Goal: Task Accomplishment & Management: Complete application form

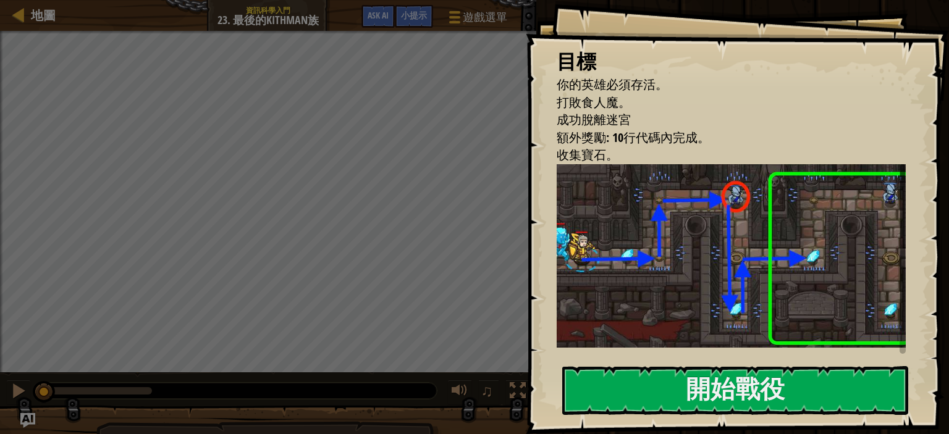
click at [775, 315] on img at bounding box center [735, 255] width 359 height 183
drag, startPoint x: 782, startPoint y: 355, endPoint x: 790, endPoint y: 381, distance: 27.2
click at [782, 356] on div "目標 你的英雄必須存活。 打敗食人魔。 成功脫離迷宮 額外獎勵: 10行代碼內完成。 收集寶石。 確保只在看見敵人時調用 findNearestEnemy()…" at bounding box center [737, 217] width 423 height 434
click at [793, 384] on button "開始戰役" at bounding box center [735, 390] width 346 height 49
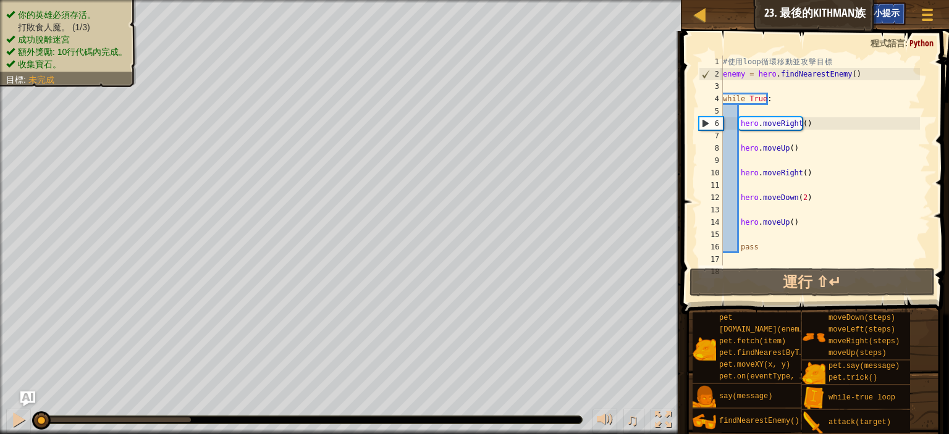
click at [891, 14] on span "小提示" at bounding box center [886, 13] width 26 height 12
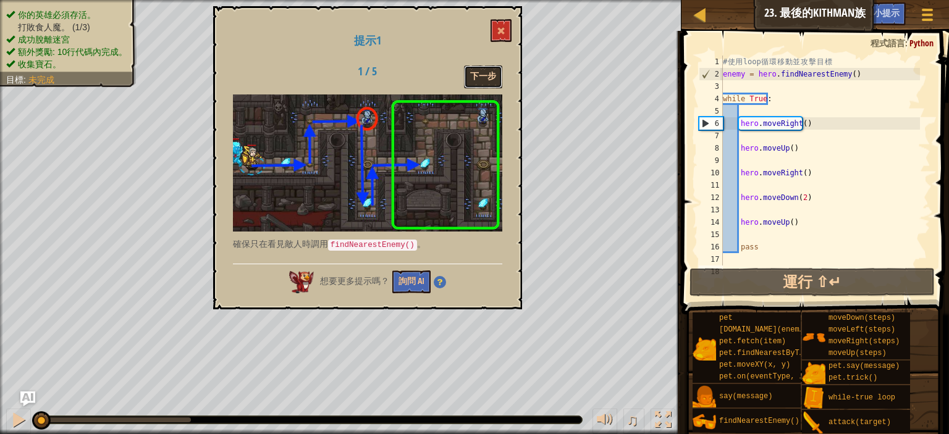
click at [478, 83] on button "下一步" at bounding box center [483, 76] width 38 height 23
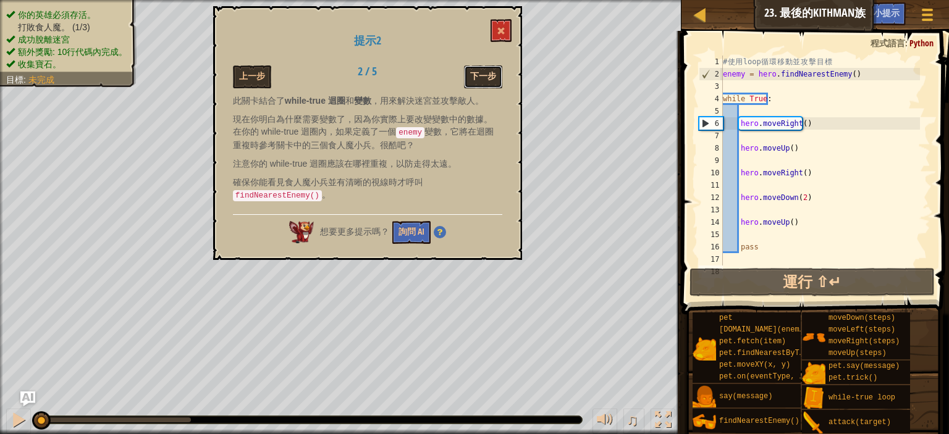
click at [480, 77] on button "下一步" at bounding box center [483, 76] width 38 height 23
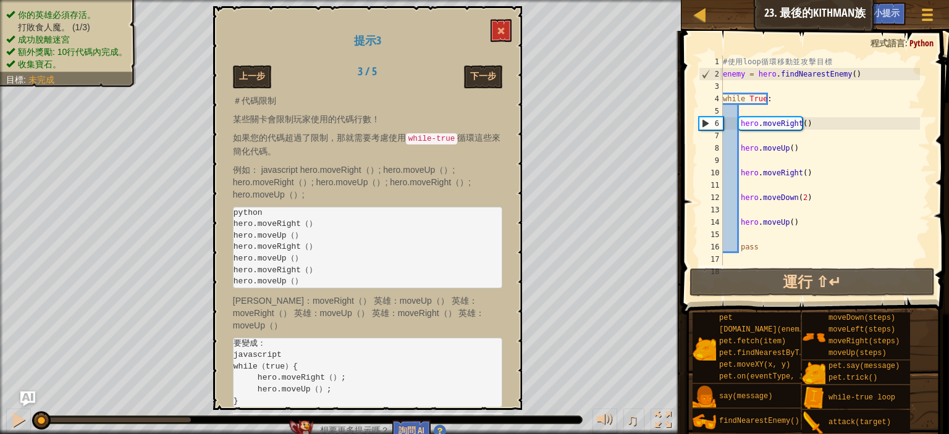
scroll to position [99, 0]
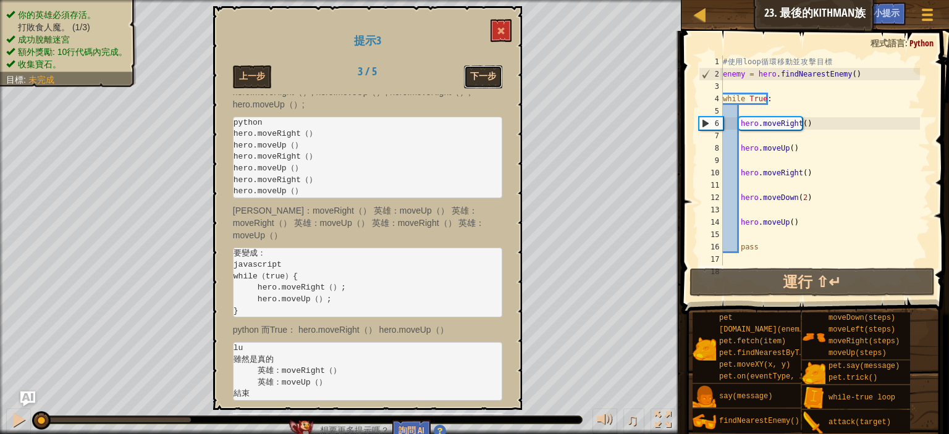
click at [481, 80] on button "下一步" at bounding box center [483, 76] width 38 height 23
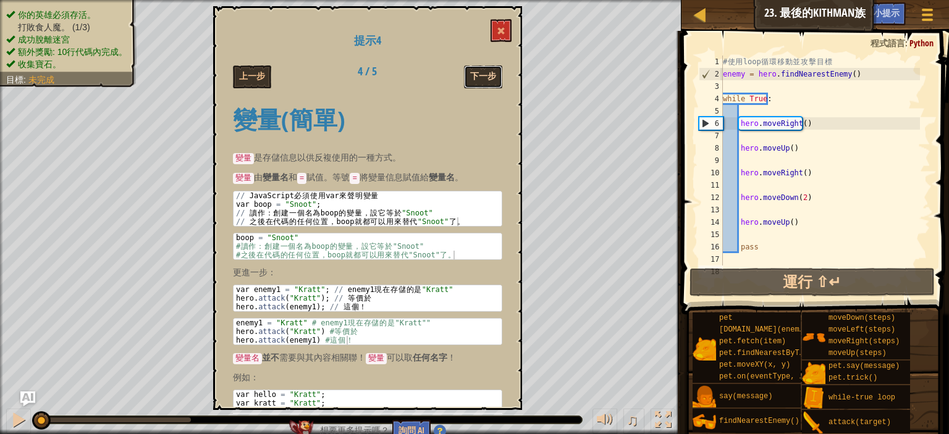
click at [480, 77] on button "下一步" at bounding box center [483, 76] width 38 height 23
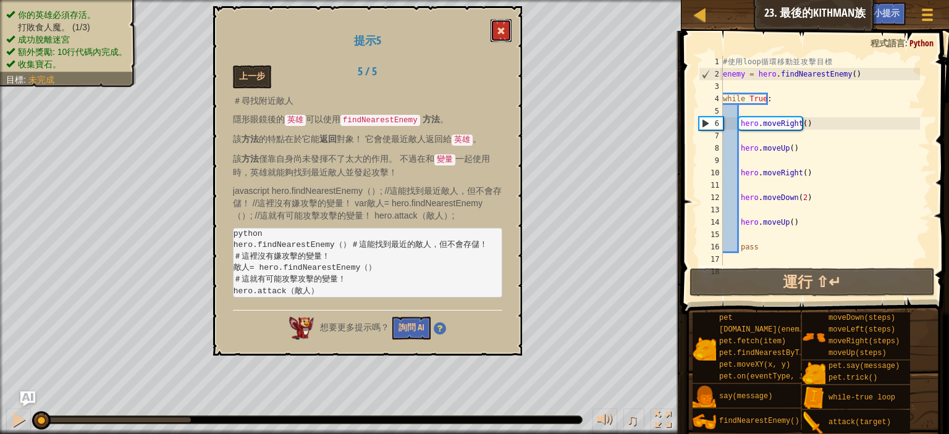
click at [502, 31] on span at bounding box center [501, 31] width 9 height 9
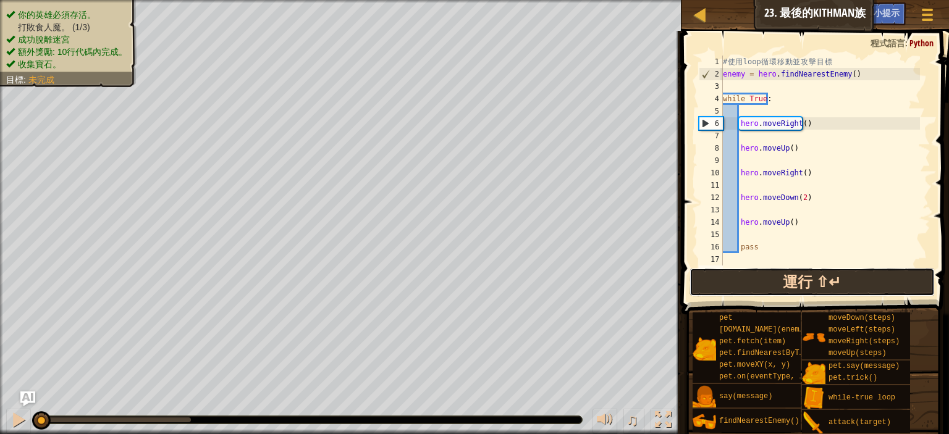
click at [775, 271] on button "運行 ⇧↵" at bounding box center [811, 282] width 245 height 28
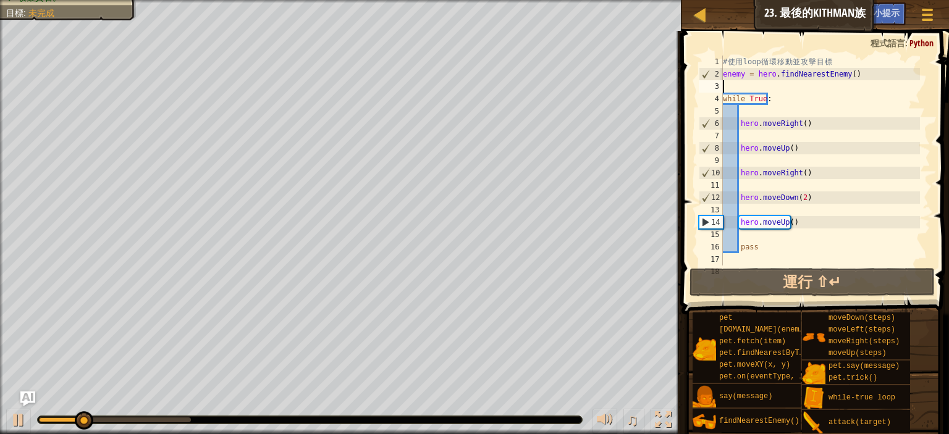
click at [755, 91] on div "# 使 用 loop 循 環 移 動 並 攻 擊 目 標 enemy = hero . findNearestEnemy ( ) while True : h…" at bounding box center [819, 173] width 199 height 235
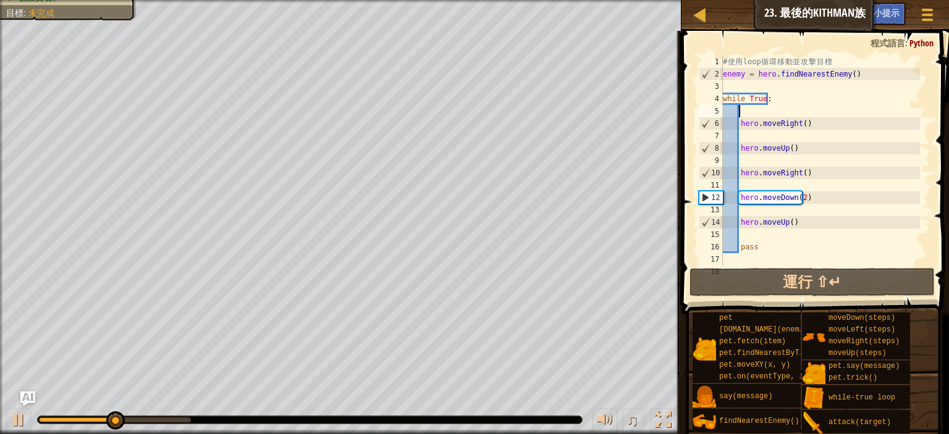
click at [752, 113] on div "# 使 用 loop 循 環 移 動 並 攻 擊 目 標 enemy = hero . findNearestEnemy ( ) while True : h…" at bounding box center [819, 173] width 199 height 235
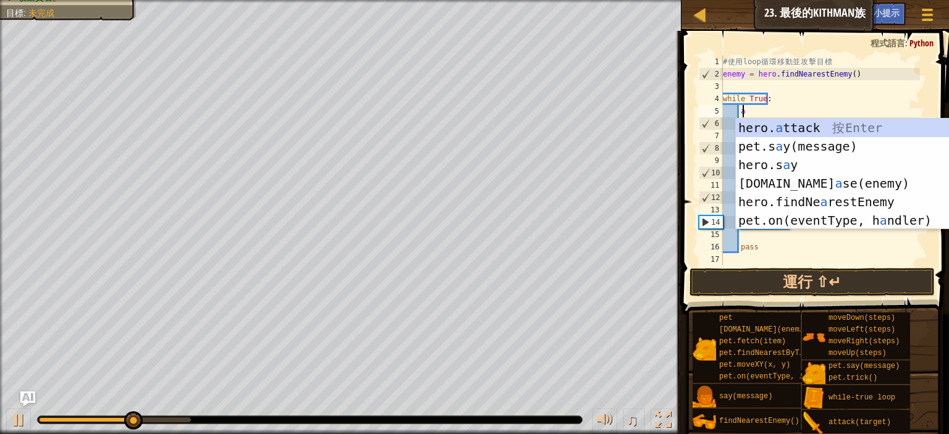
scroll to position [6, 1]
click at [776, 130] on div "hero. a ttack 按 Enter pet.s a y(message) 按 Enter hero.s a y 按 Enter [DOMAIN_NAM…" at bounding box center [852, 193] width 233 height 148
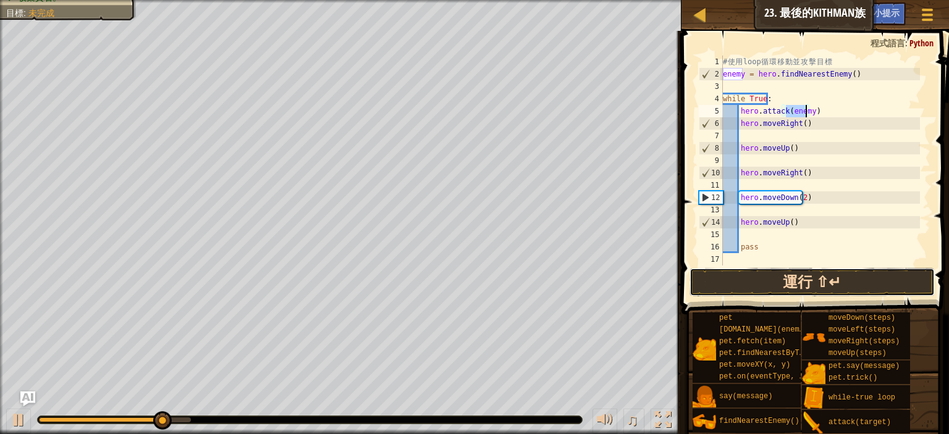
click at [806, 281] on button "運行 ⇧↵" at bounding box center [811, 282] width 245 height 28
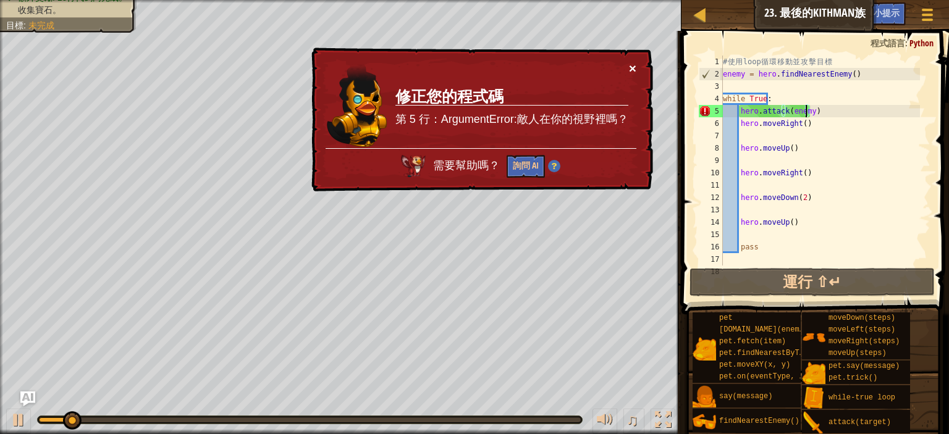
click at [632, 69] on button "×" at bounding box center [632, 68] width 7 height 13
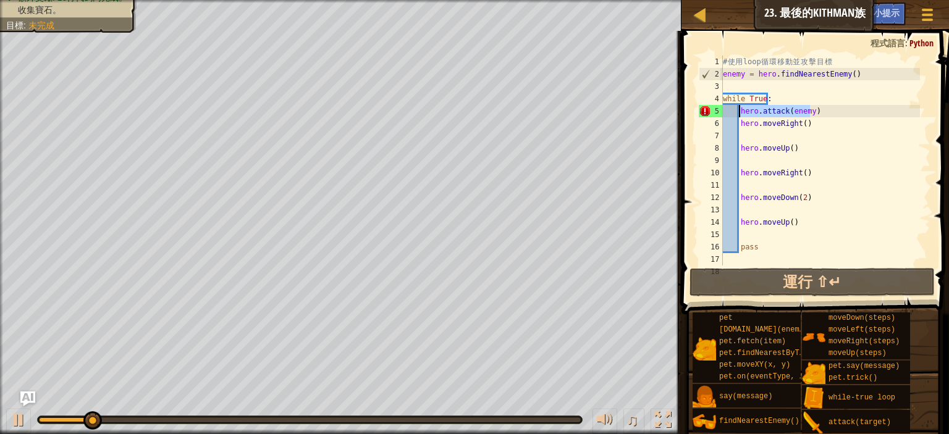
drag, startPoint x: 818, startPoint y: 114, endPoint x: 739, endPoint y: 107, distance: 79.4
click at [739, 107] on div "# 使 用 loop 循 環 移 動 並 攻 擊 目 標 enemy = hero . findNearestEnemy ( ) while True : h…" at bounding box center [819, 173] width 199 height 235
type textarea "hero.moveRight()"
type textarea "hero.moveUp()"
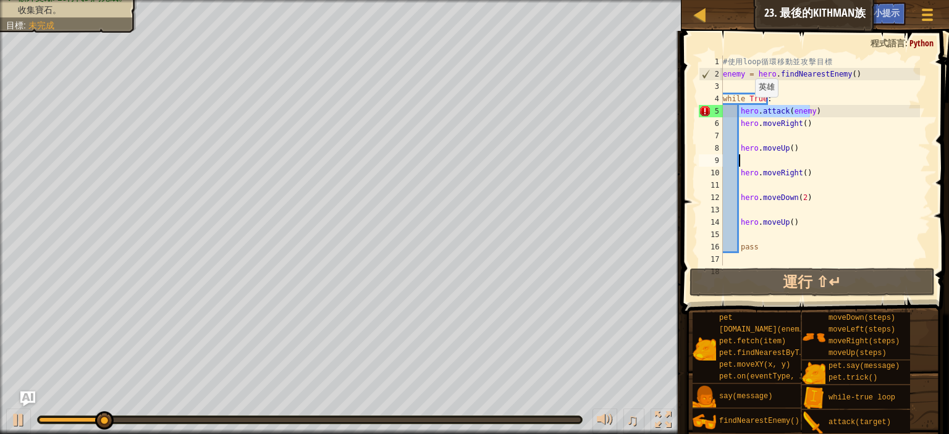
type textarea "hero.attack(enemy)"
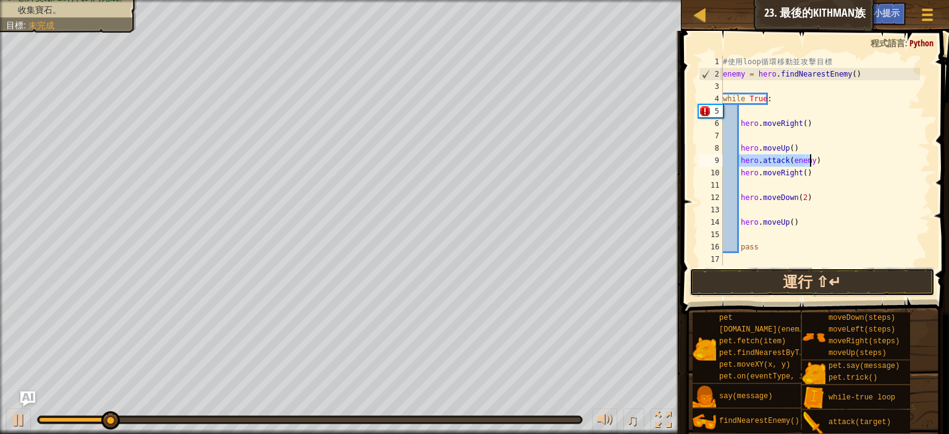
click at [798, 282] on button "運行 ⇧↵" at bounding box center [811, 282] width 245 height 28
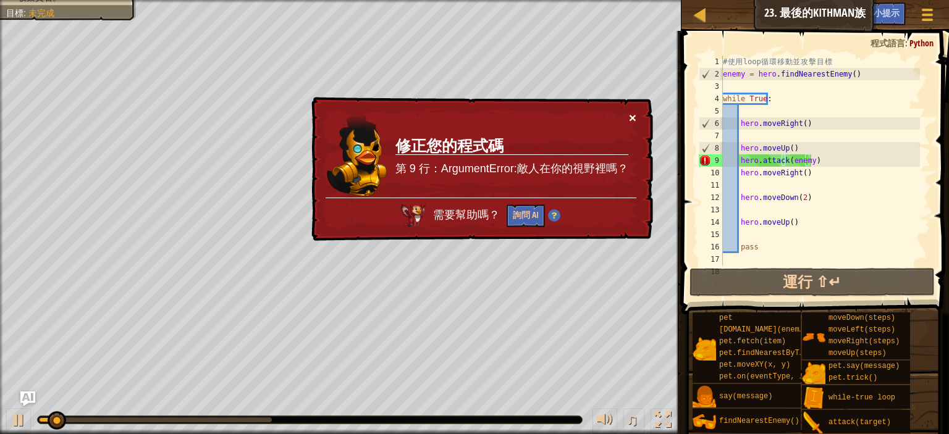
click at [634, 120] on button "×" at bounding box center [632, 117] width 7 height 13
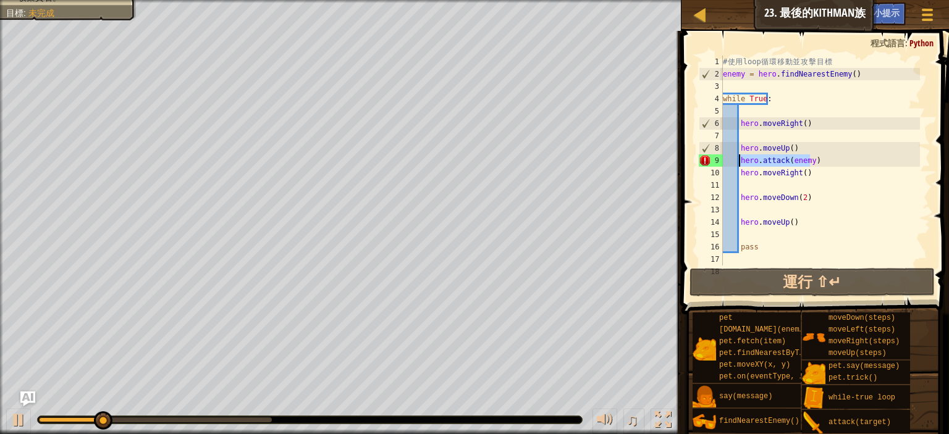
drag, startPoint x: 820, startPoint y: 162, endPoint x: 739, endPoint y: 158, distance: 81.0
click at [739, 158] on div "# 使 用 loop 循 環 移 動 並 攻 擊 目 標 enemy = hero . findNearestEnemy ( ) while True : h…" at bounding box center [819, 173] width 199 height 235
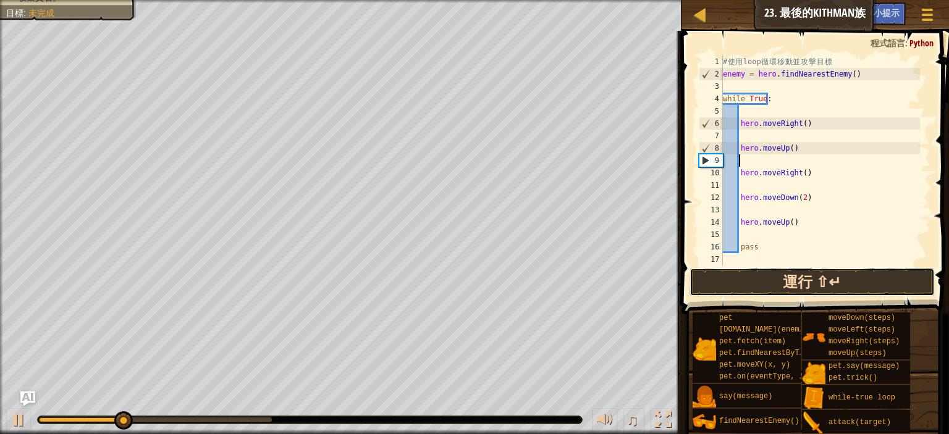
click at [813, 286] on button "運行 ⇧↵" at bounding box center [811, 282] width 245 height 28
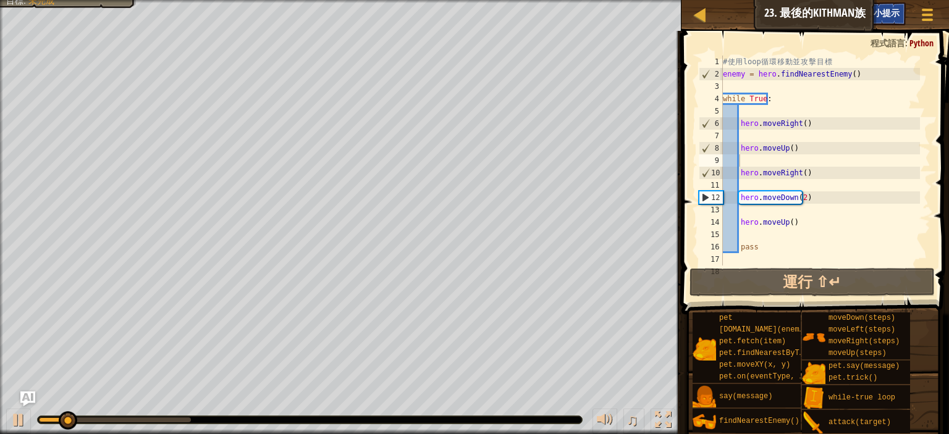
click at [891, 21] on div "小提示" at bounding box center [886, 13] width 38 height 23
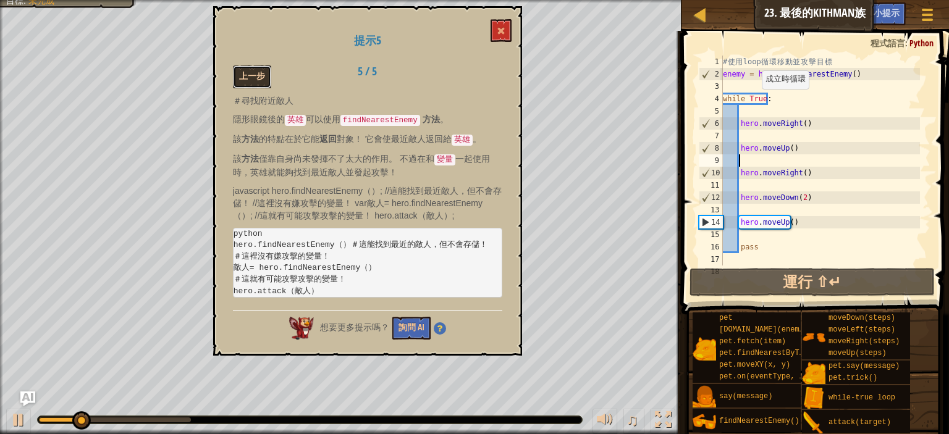
click at [249, 78] on button "上一步" at bounding box center [252, 76] width 38 height 23
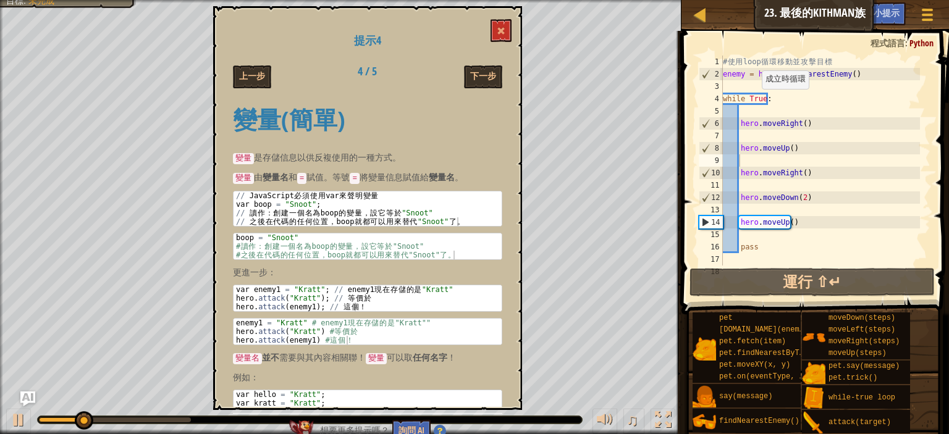
click at [249, 78] on button "上一步" at bounding box center [252, 76] width 38 height 23
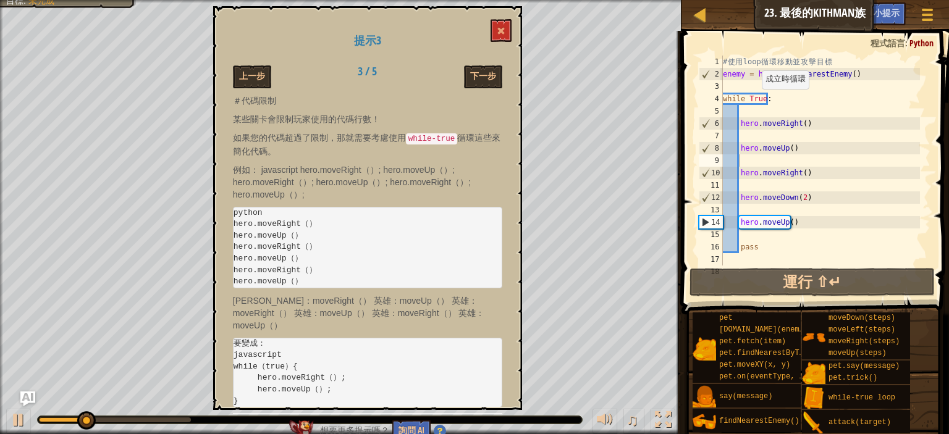
click at [249, 78] on button "上一步" at bounding box center [252, 76] width 38 height 23
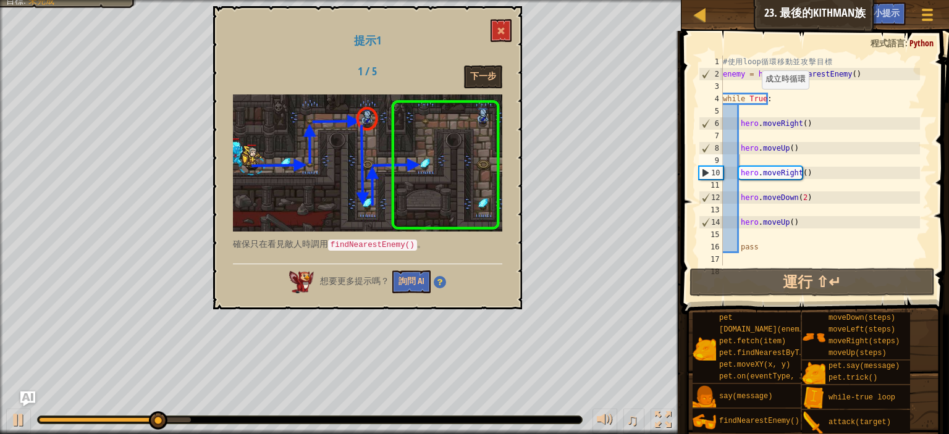
click at [499, 15] on div "提示1 1 / 5 下一步 確保只在看見敵人時調用 findNearestEnemy() 。 想要更多提示嗎？ 詢問 AI" at bounding box center [367, 157] width 309 height 303
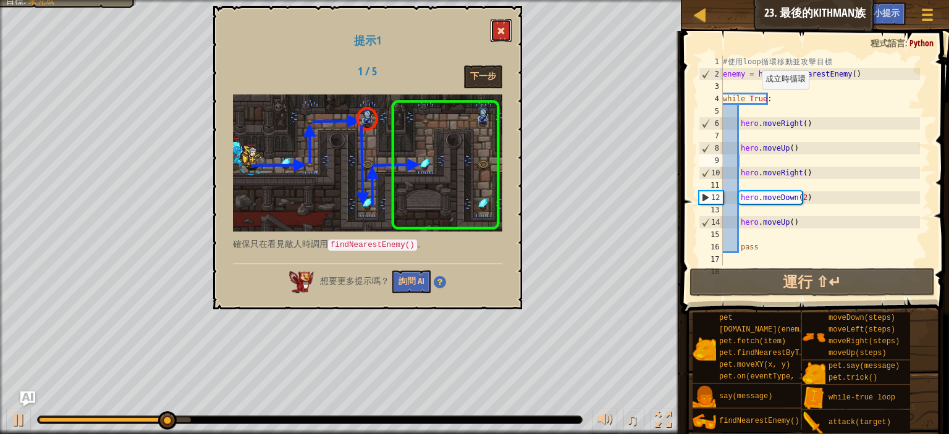
click at [498, 26] on button at bounding box center [500, 30] width 21 height 23
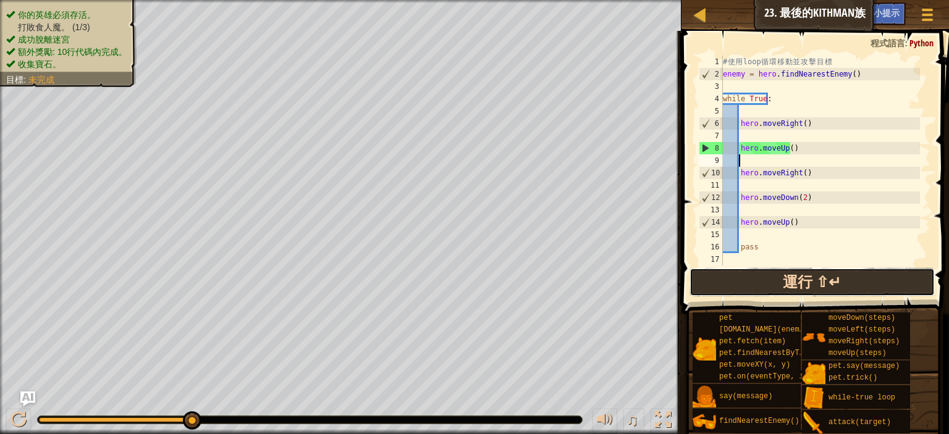
click at [766, 279] on button "運行 ⇧↵" at bounding box center [811, 282] width 245 height 28
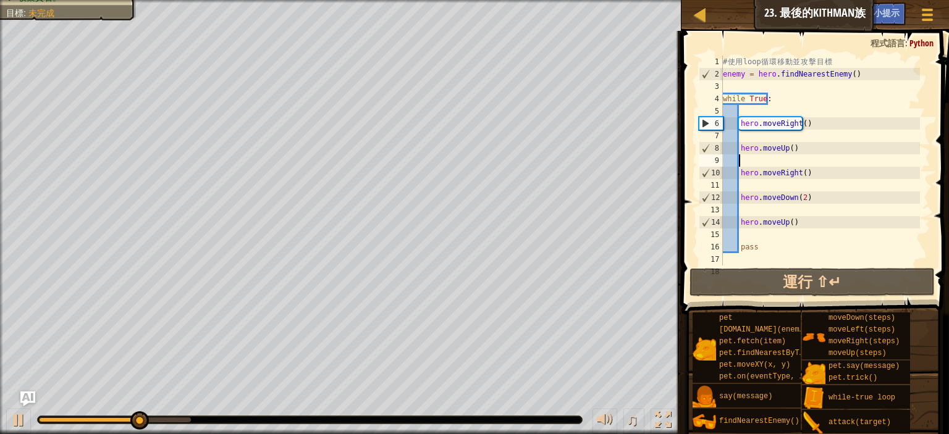
click at [781, 158] on div "# 使 用 loop 循 環 移 動 並 攻 擊 目 標 enemy = hero . findNearestEnemy ( ) while True : h…" at bounding box center [819, 173] width 199 height 235
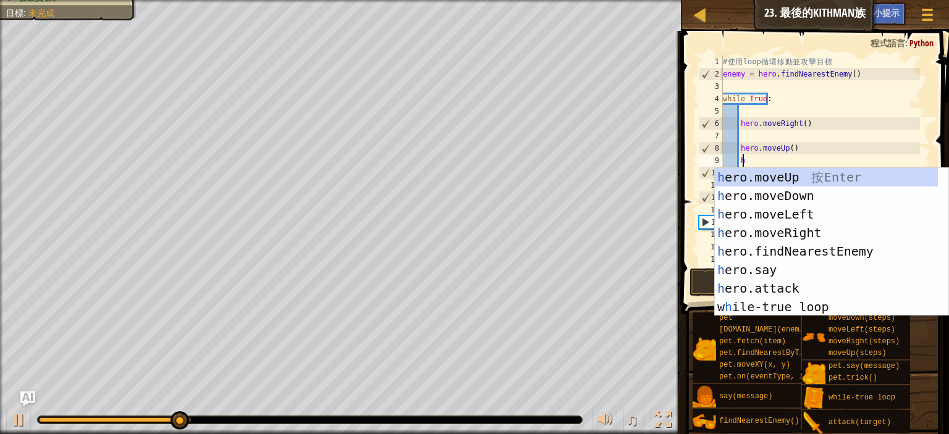
scroll to position [6, 1]
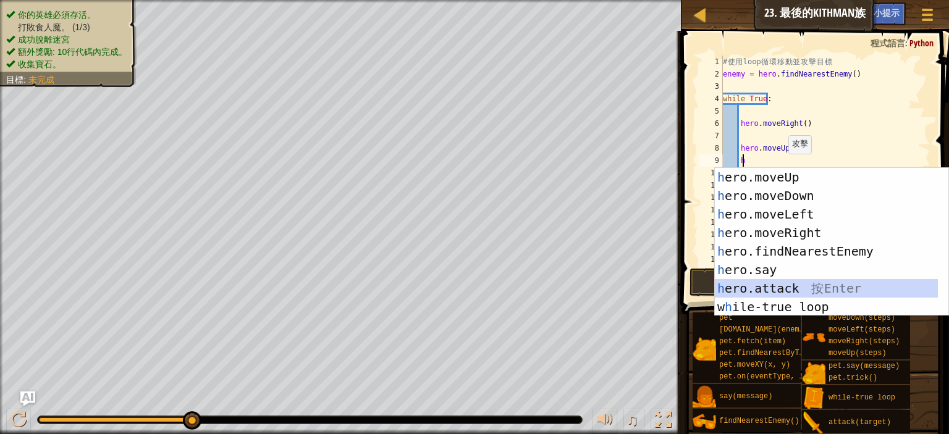
click at [772, 283] on div "h ero.moveUp 按 Enter h ero.moveDown 按 Enter h ero.moveLeft 按 Enter h ero.moveRi…" at bounding box center [826, 260] width 223 height 185
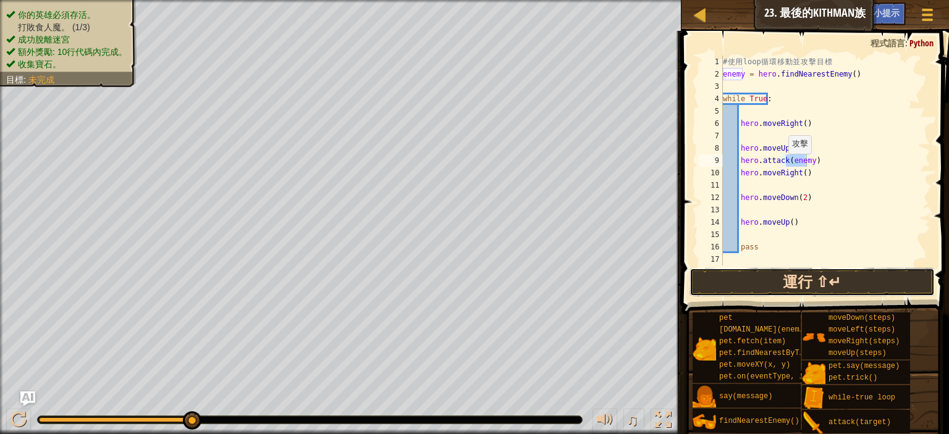
click at [775, 282] on button "運行 ⇧↵" at bounding box center [811, 282] width 245 height 28
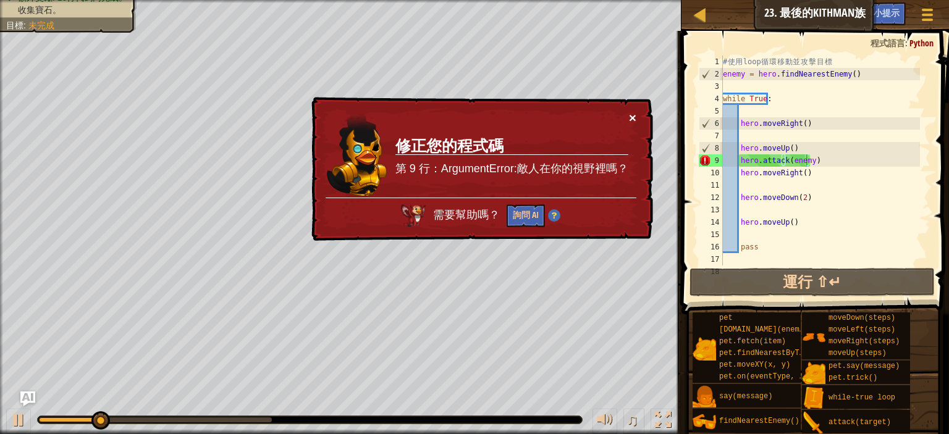
click at [631, 119] on button "×" at bounding box center [632, 117] width 7 height 13
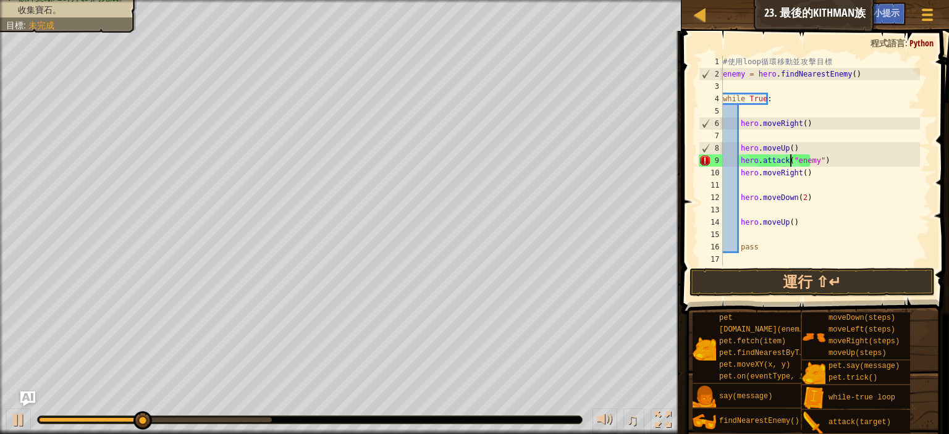
scroll to position [6, 8]
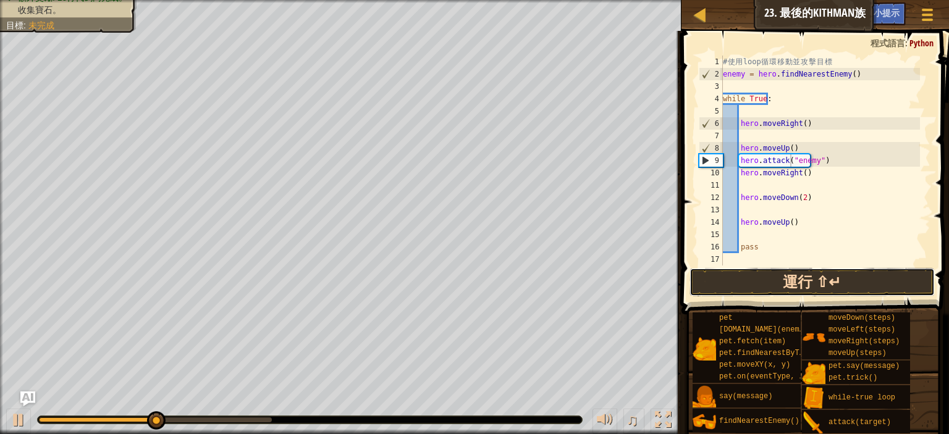
click at [721, 283] on button "運行 ⇧↵" at bounding box center [811, 282] width 245 height 28
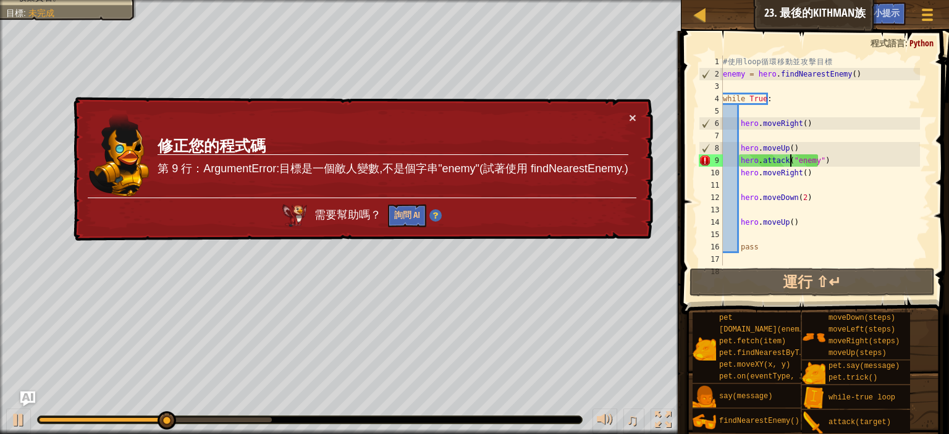
click at [745, 76] on div "# 使 用 loop 循 環 移 動 並 攻 擊 目 標 enemy = hero . findNearestEnemy ( ) while True : h…" at bounding box center [819, 173] width 199 height 235
click at [786, 167] on div "# 使 用 loop 循 環 移 動 並 攻 擊 目 標 enemy = hero . findNearestEnemy ( ) while True : h…" at bounding box center [819, 173] width 199 height 235
click at [792, 161] on div "# 使 用 loop 循 環 移 動 並 攻 擊 目 標 enemy = hero . findNearestEnemy ( ) while True : h…" at bounding box center [819, 173] width 199 height 235
click at [795, 148] on div "# 使 用 loop 循 環 移 動 並 攻 擊 目 標 enemy = hero . findNearestEnemy ( ) while True : h…" at bounding box center [819, 173] width 199 height 235
type textarea "hero.moveUp()"
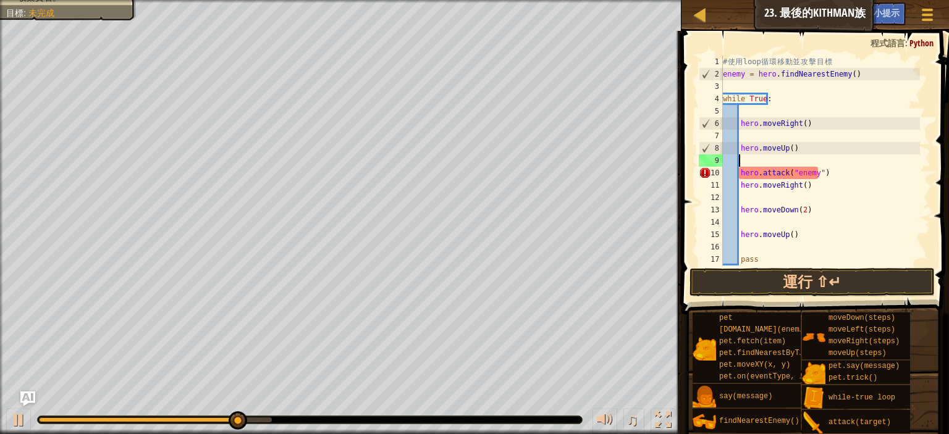
scroll to position [6, 1]
type textarea "h"
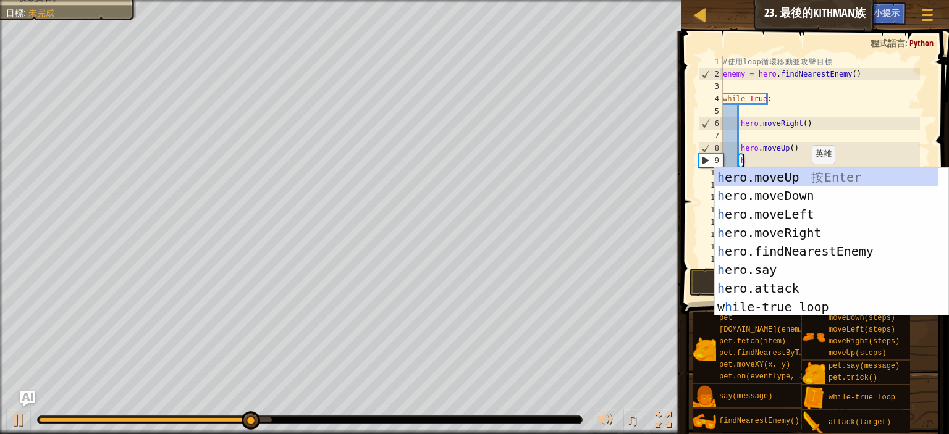
scroll to position [6, 1]
click at [798, 254] on div "h ero.moveUp 按 Enter h ero.moveDown 按 Enter h ero.moveLeft 按 Enter h ero.moveRi…" at bounding box center [826, 260] width 223 height 185
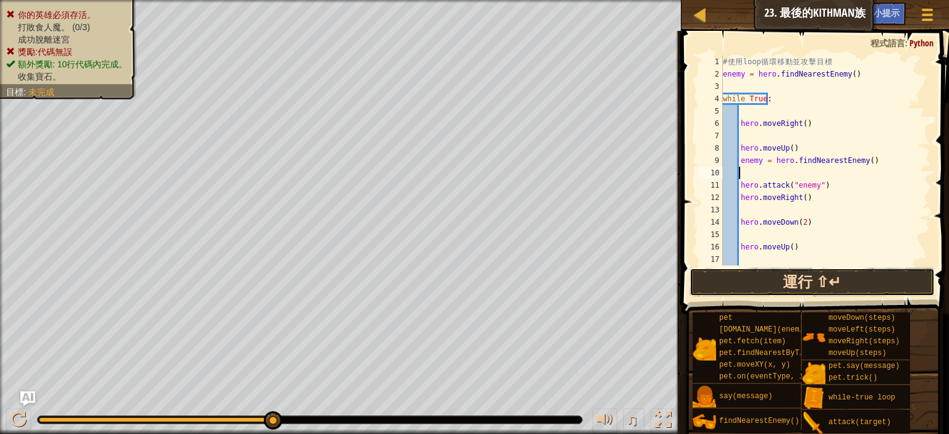
click at [763, 282] on button "運行 ⇧↵" at bounding box center [811, 282] width 245 height 28
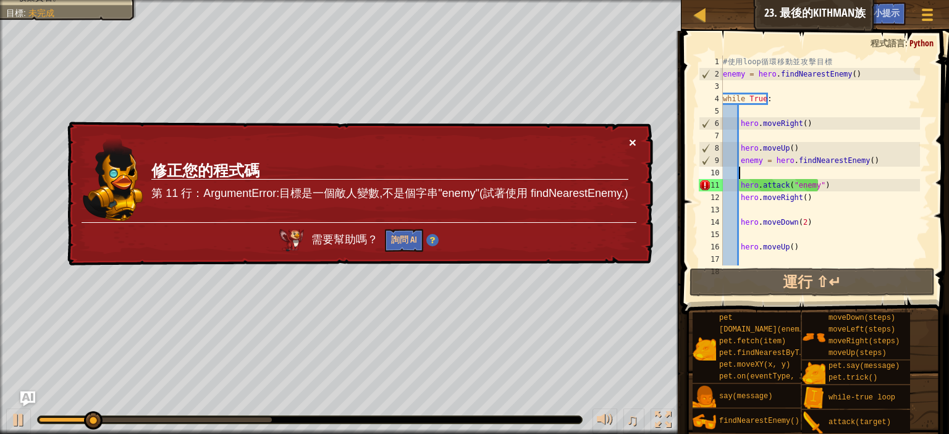
click at [630, 146] on button "×" at bounding box center [632, 142] width 7 height 13
click at [820, 186] on div "# 使 用 loop 循 環 移 動 並 攻 擊 目 標 enemy = hero . findNearestEnemy ( ) while True : h…" at bounding box center [819, 173] width 199 height 235
click at [22, 414] on div at bounding box center [18, 420] width 16 height 16
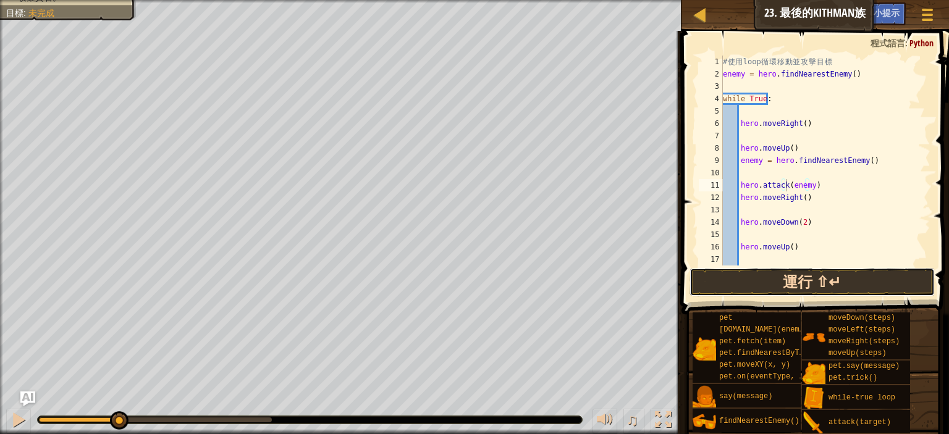
click at [777, 288] on button "運行 ⇧↵" at bounding box center [811, 282] width 245 height 28
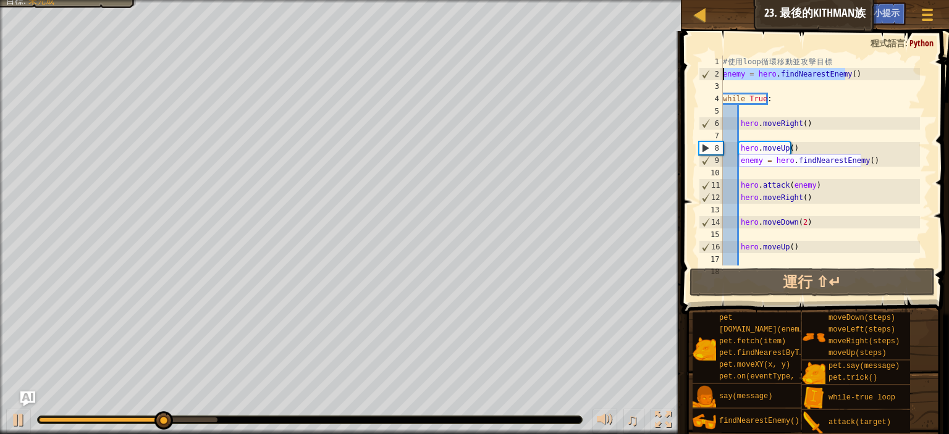
drag, startPoint x: 868, startPoint y: 77, endPoint x: 721, endPoint y: 77, distance: 146.4
click at [721, 77] on div "hero.attack(enemy) 1 2 3 4 5 6 7 8 9 10 11 12 13 14 15 16 17 18 # 使 用 loop 循 環 …" at bounding box center [813, 161] width 234 height 210
type textarea "enemy = hero.findNearestEnemy()"
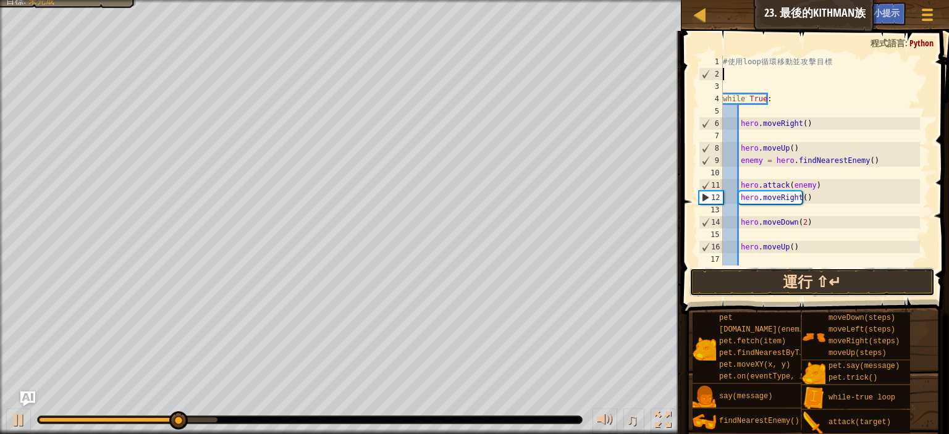
click at [771, 281] on button "運行 ⇧↵" at bounding box center [811, 282] width 245 height 28
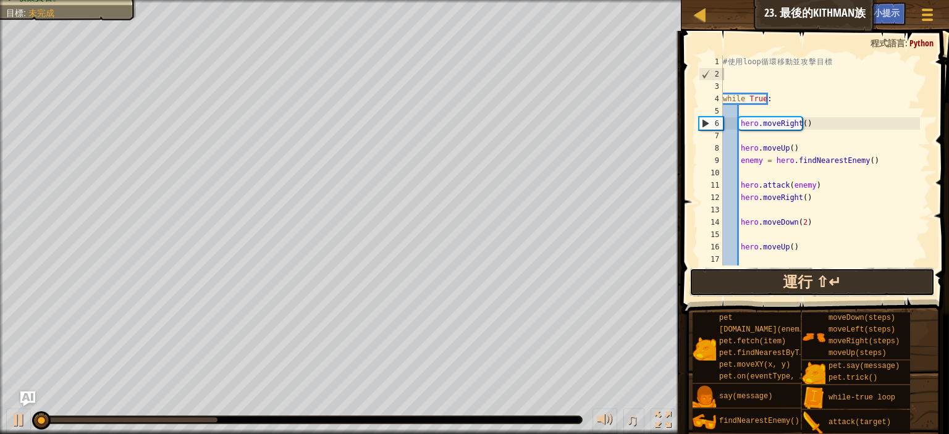
click at [769, 281] on button "運行 ⇧↵" at bounding box center [811, 282] width 245 height 28
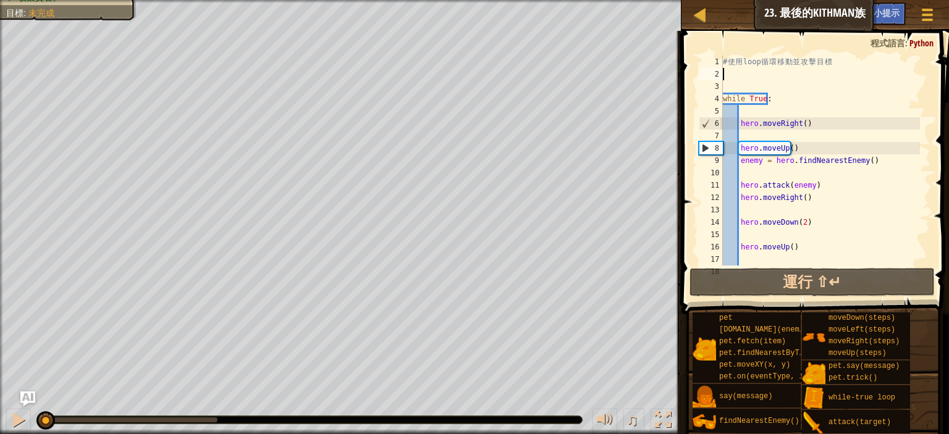
drag, startPoint x: 215, startPoint y: 417, endPoint x: 44, endPoint y: 434, distance: 171.3
click at [44, 0] on html "地圖 資訊科學入門 23. 最後的Kithman族 遊戲選單 完成 小提示 Ask AI 1 הההההההההההההההההההההההההההההההה…" at bounding box center [474, 0] width 949 height 0
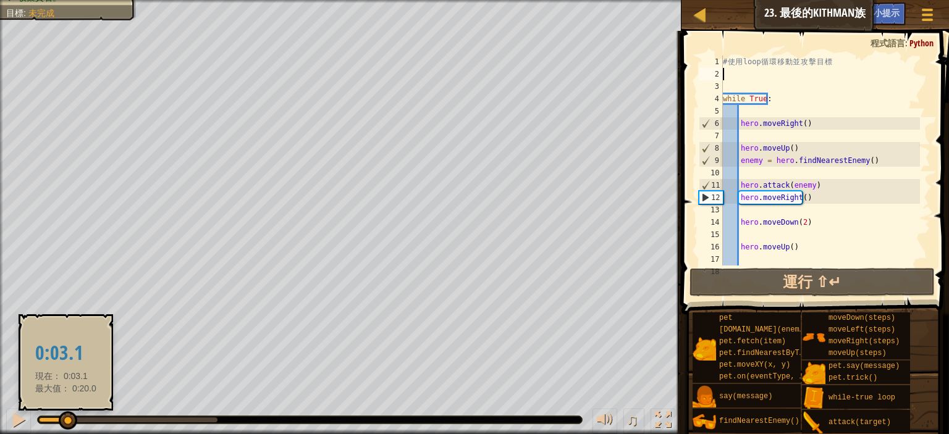
drag, startPoint x: 51, startPoint y: 416, endPoint x: 70, endPoint y: 413, distance: 20.1
click at [67, 414] on div at bounding box center [68, 420] width 19 height 19
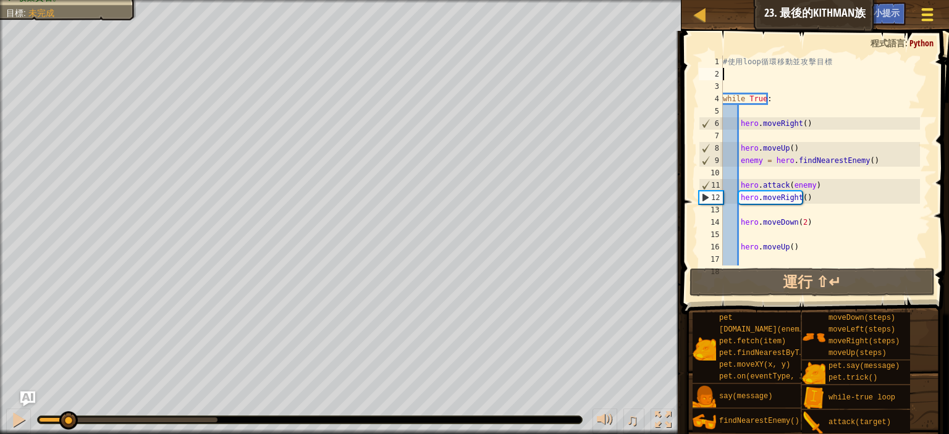
click at [926, 14] on span at bounding box center [927, 15] width 12 height 2
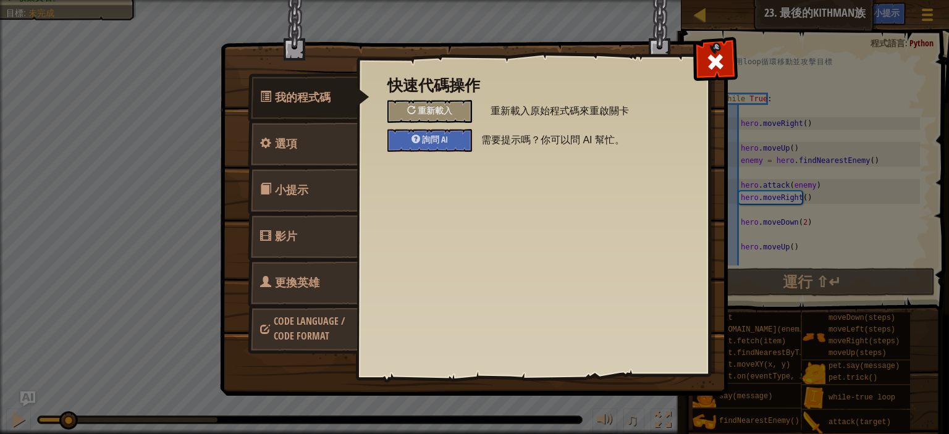
click at [274, 286] on link "更換英雄" at bounding box center [303, 283] width 110 height 48
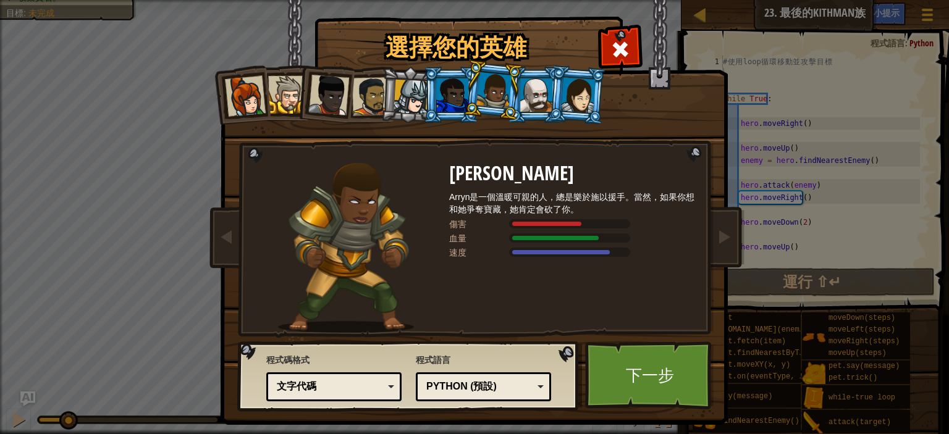
click at [529, 101] on div at bounding box center [536, 94] width 32 height 33
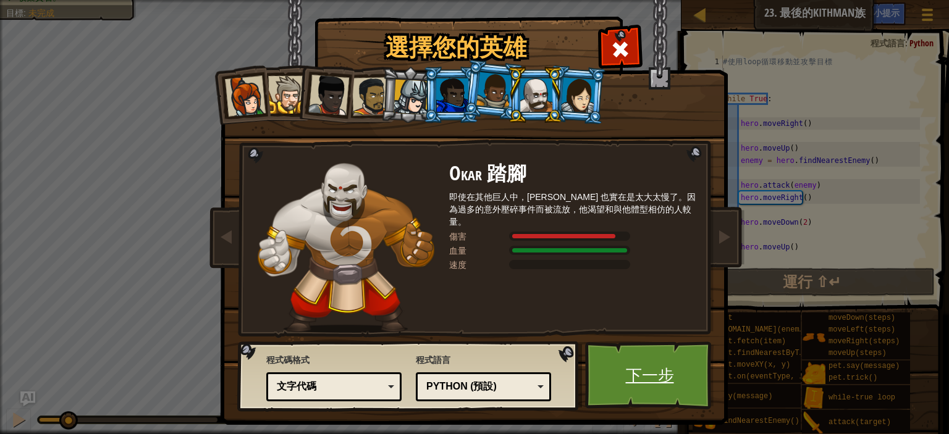
click at [642, 372] on link "下一步" at bounding box center [649, 376] width 129 height 68
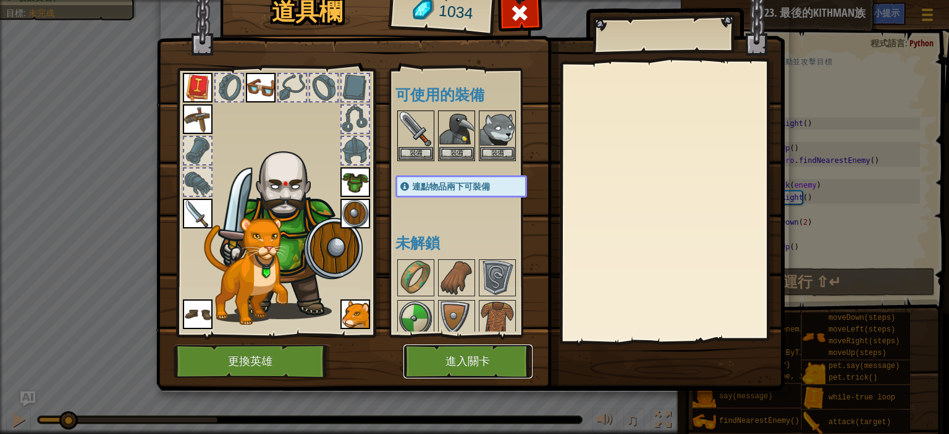
click at [456, 369] on button "進入關卡" at bounding box center [467, 362] width 129 height 34
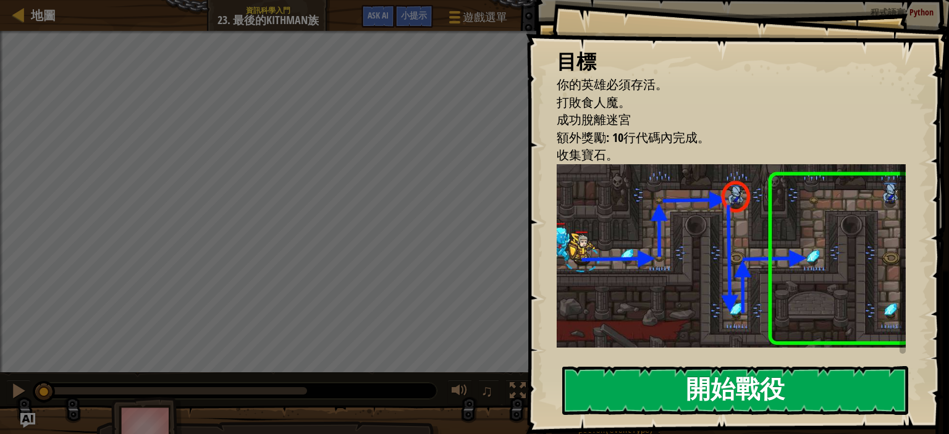
click at [721, 377] on button "開始戰役" at bounding box center [735, 390] width 346 height 49
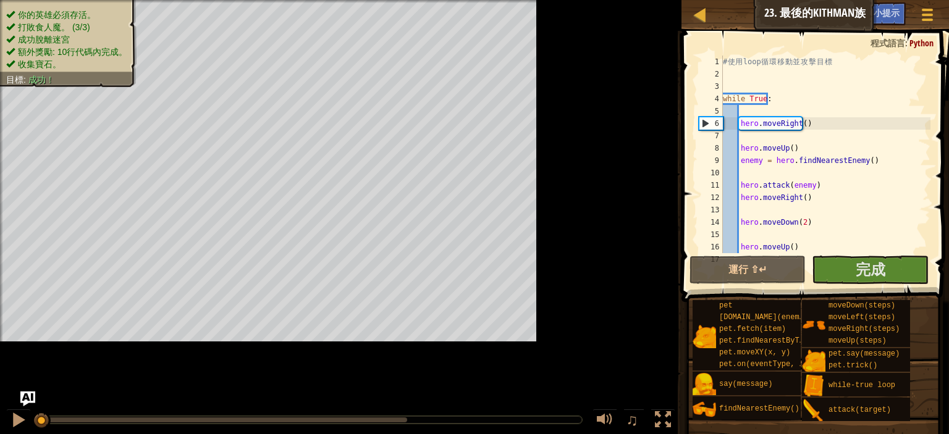
click at [762, 237] on div "# 使 用 loop 循 環 移 動 並 攻 擊 目 標 while True : hero . moveRight ( ) hero . moveUp ( …" at bounding box center [897, 167] width 355 height 222
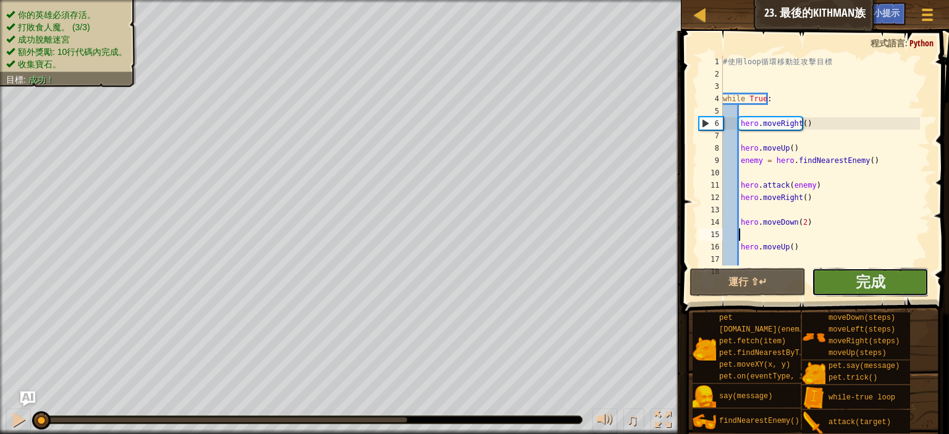
click at [845, 277] on button "完成" at bounding box center [869, 282] width 116 height 28
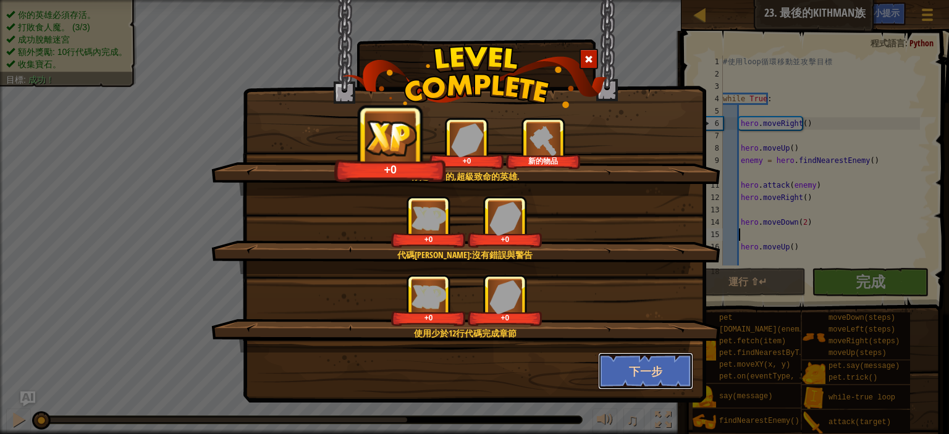
click at [653, 359] on button "下一步" at bounding box center [646, 371] width 96 height 37
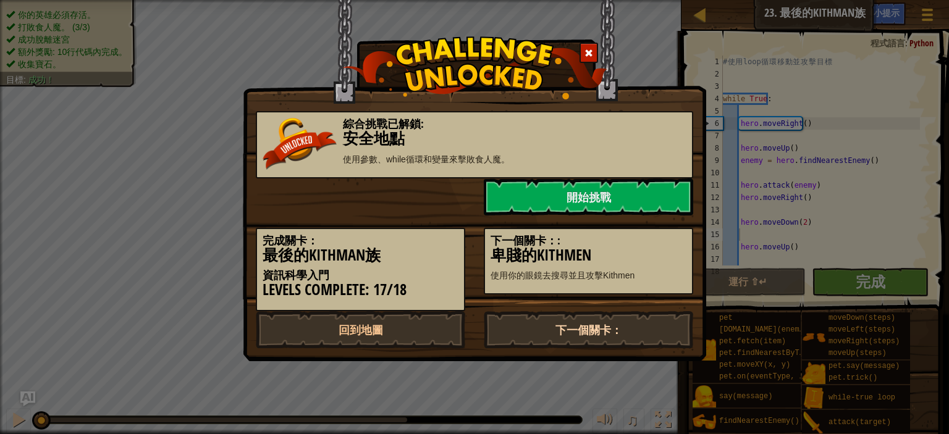
click at [576, 321] on link "下一個關卡：" at bounding box center [588, 329] width 209 height 37
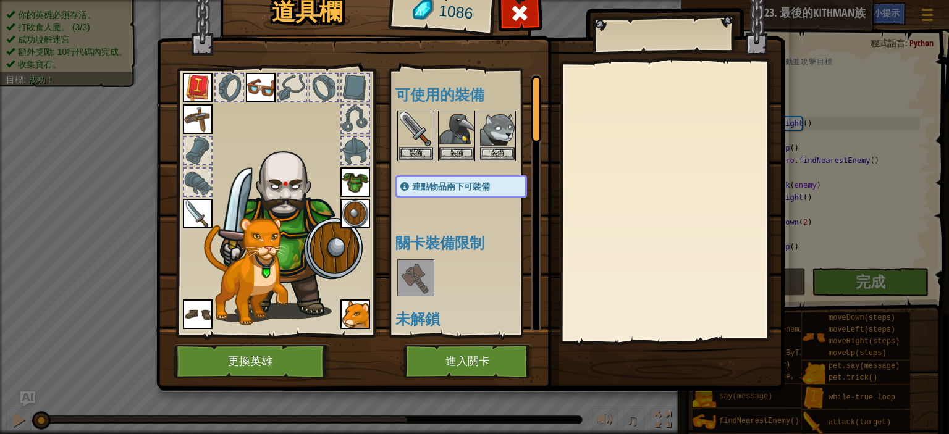
click at [417, 269] on img at bounding box center [415, 278] width 35 height 35
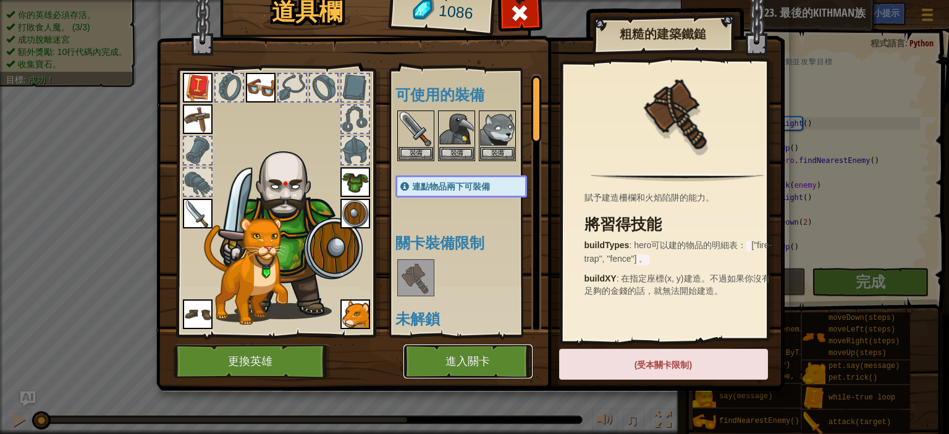
click at [480, 358] on button "進入關卡" at bounding box center [467, 362] width 129 height 34
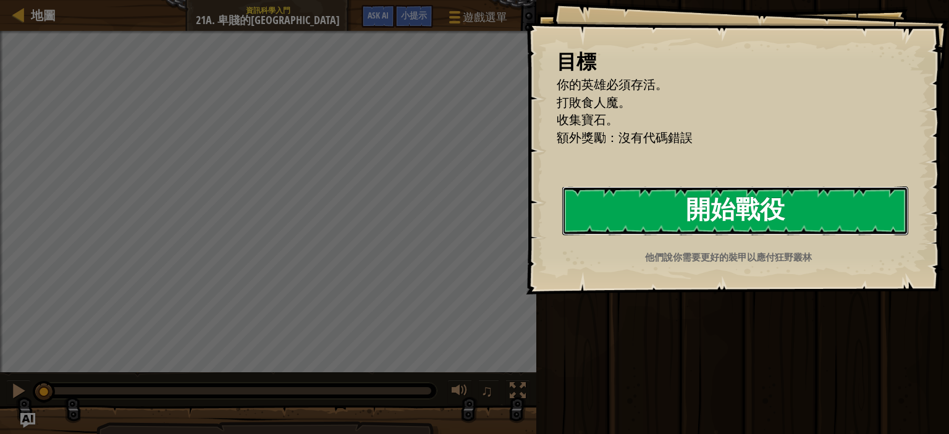
click at [711, 201] on button "開始戰役" at bounding box center [735, 211] width 346 height 49
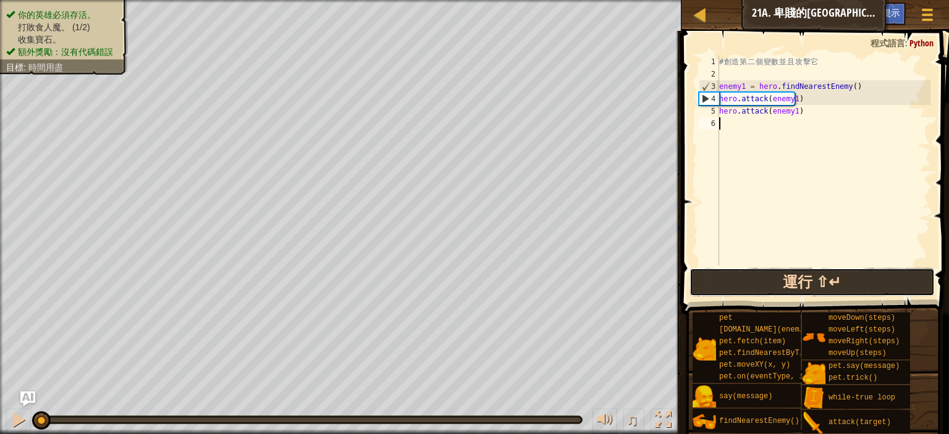
click at [783, 278] on button "運行 ⇧↵" at bounding box center [811, 282] width 245 height 28
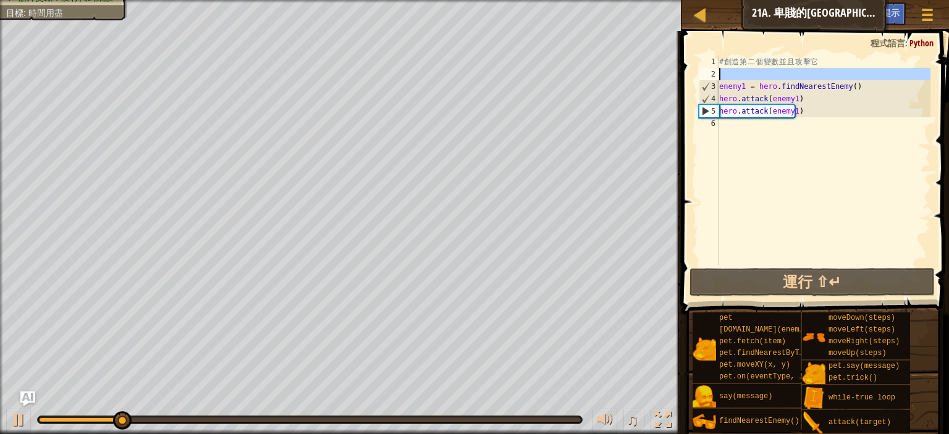
click at [718, 79] on div "2" at bounding box center [708, 74] width 20 height 12
type textarea "enemy1 = hero.findNearestEnemy()"
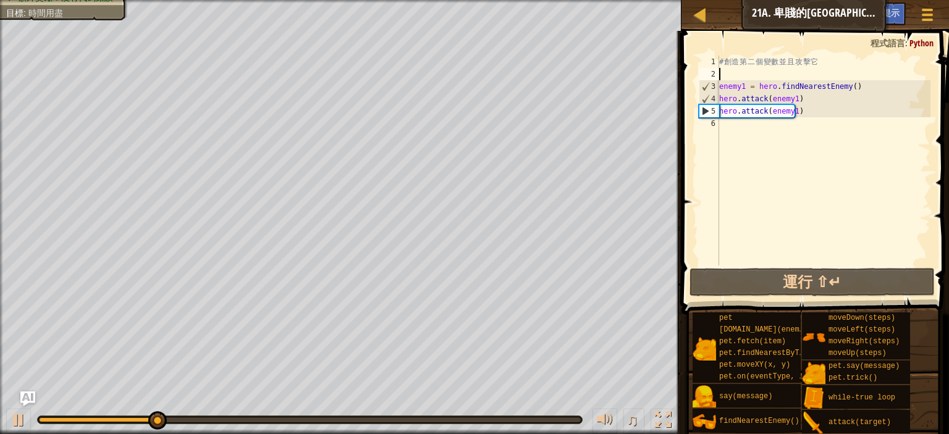
type textarea "w"
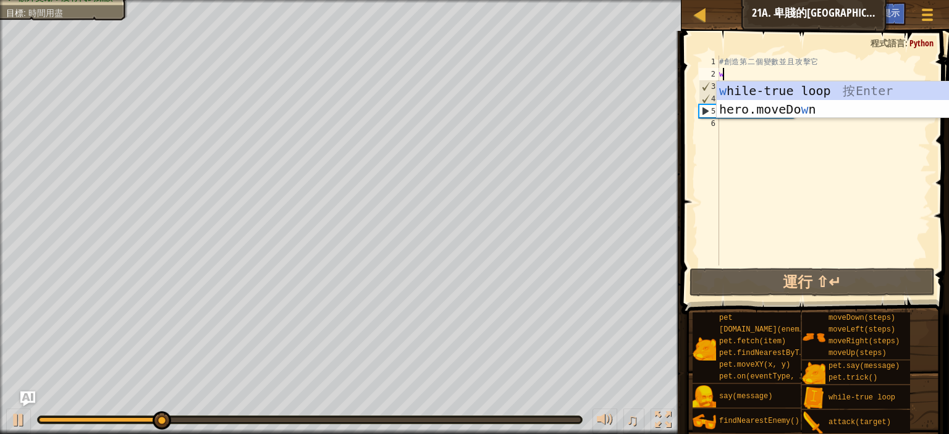
scroll to position [6, 0]
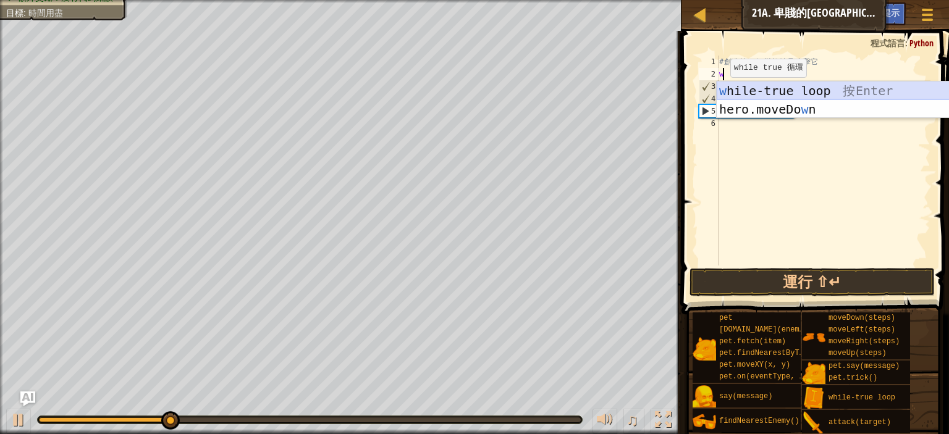
click at [742, 93] on div "w hile-true loop 按 Enter hero.moveDo w n 按 Enter" at bounding box center [832, 119] width 233 height 74
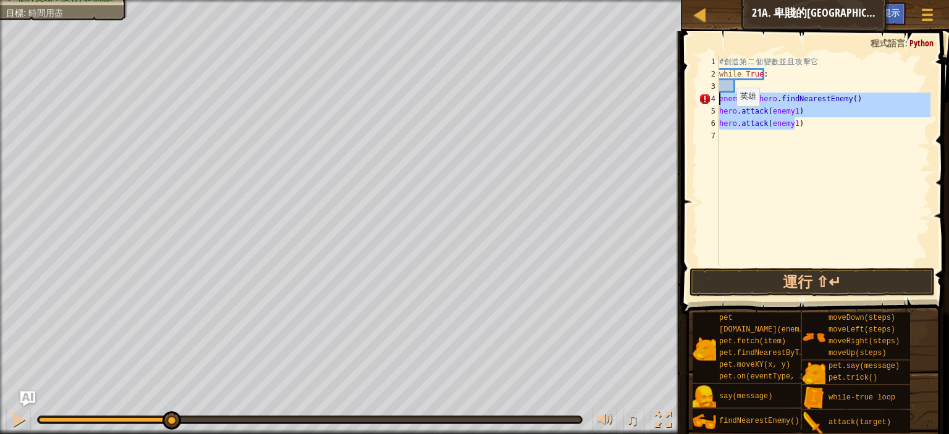
drag, startPoint x: 800, startPoint y: 125, endPoint x: 716, endPoint y: 102, distance: 87.8
click at [716, 102] on div "1 2 3 4 5 6 7 # 創 造 第 二 個 變 數 並 且 攻 擊 它 while True : enemy1 = hero . findNeares…" at bounding box center [813, 161] width 234 height 210
type textarea "enemy1 = hero.findNearestEnemy()"
type textarea "hero.attack(enemy1) hero.attack(enemy1)"
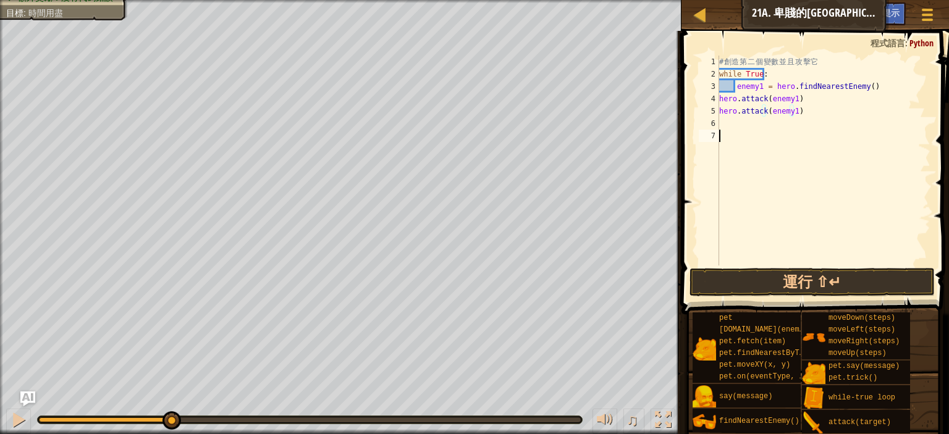
click at [828, 149] on div "# 創 造 第 二 個 變 數 並 且 攻 擊 它 while True : enemy1 = hero . findNearestEnemy ( ) her…" at bounding box center [823, 173] width 214 height 235
click at [735, 87] on div "# 創 造 第 二 個 變 數 並 且 攻 擊 它 while True : enemy1 = hero . findNearestEnemy ( ) her…" at bounding box center [823, 173] width 214 height 235
type textarea "enemy1 = hero.findNearestEnemy()"
click at [868, 88] on div "# 創 造 第 二 個 變 數 並 且 攻 擊 它 while True : enemy1 = hero . findNearestEnemy ( ) her…" at bounding box center [823, 173] width 214 height 235
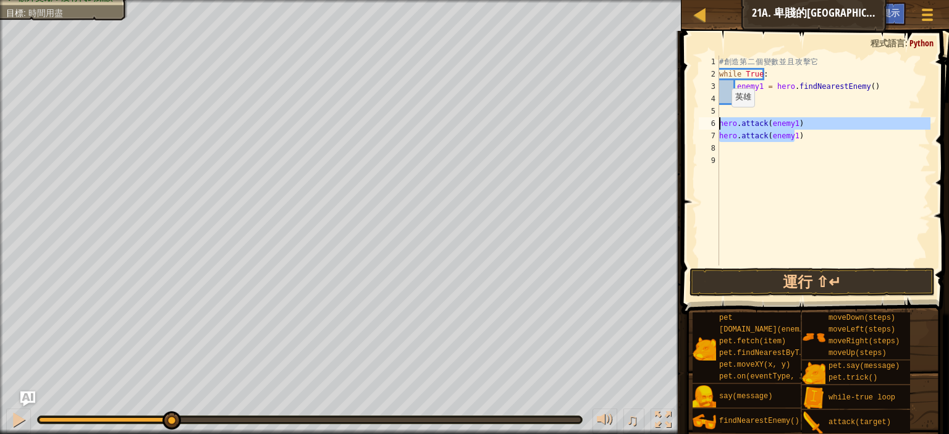
drag, startPoint x: 792, startPoint y: 136, endPoint x: 729, endPoint y: 123, distance: 64.3
click at [721, 119] on div "# 創 造 第 二 個 變 數 並 且 攻 擊 它 while True : enemy1 = hero . findNearestEnemy ( ) her…" at bounding box center [823, 173] width 214 height 235
type textarea "ero.attack(enemy1) hero.attack(enemy1)h"
click at [788, 153] on div "# 創 造 第 二 個 變 數 並 且 攻 擊 它 while True : enemy1 = hero . findNearestEnemy ( ) ero…" at bounding box center [823, 173] width 214 height 235
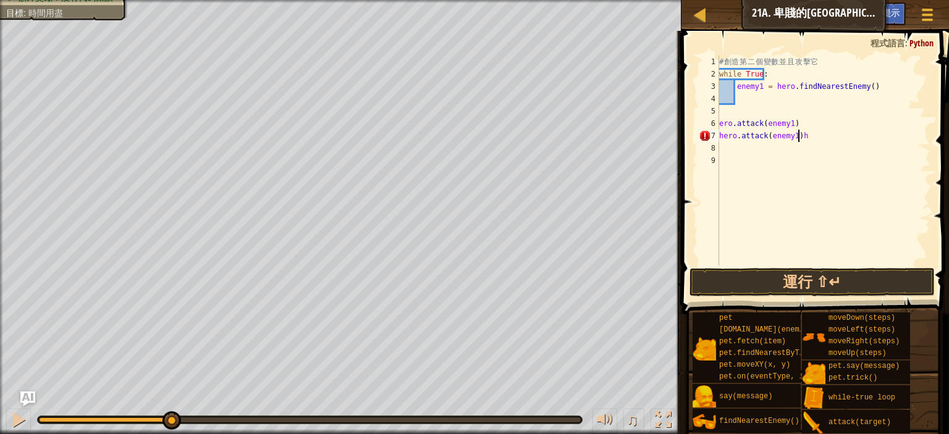
click at [802, 140] on div "# 創 造 第 二 個 變 數 並 且 攻 擊 它 while True : enemy1 = hero . findNearestEnemy ( ) ero…" at bounding box center [823, 173] width 214 height 235
click at [720, 125] on div "# 創 造 第 二 個 變 數 並 且 攻 擊 它 while True : enemy1 = hero . findNearestEnemy ( ) ero…" at bounding box center [823, 173] width 214 height 235
click at [830, 118] on div "# 創 造 第 二 個 變 數 並 且 攻 擊 它 while True : enemy1 = hero . findNearestEnemy ( ) her…" at bounding box center [823, 173] width 214 height 235
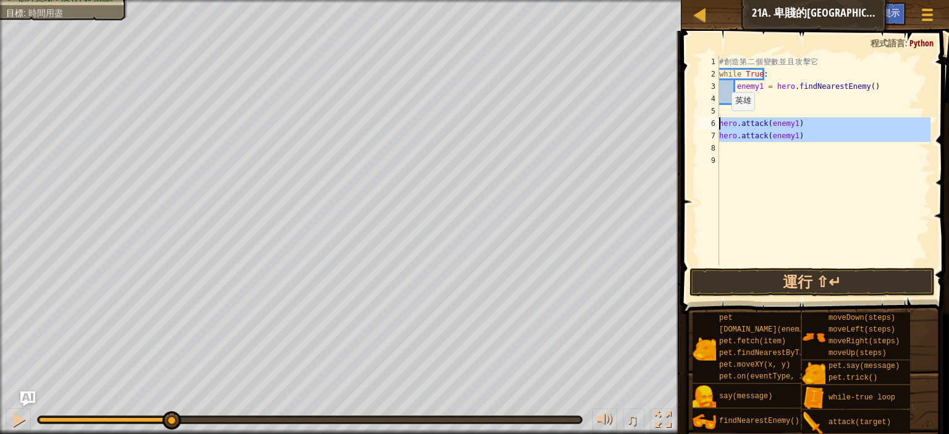
drag, startPoint x: 809, startPoint y: 149, endPoint x: 729, endPoint y: 124, distance: 84.2
click at [723, 123] on div "# 創 造 第 二 個 變 數 並 且 攻 擊 它 while True : enemy1 = hero . findNearestEnemy ( ) her…" at bounding box center [823, 173] width 214 height 235
type textarea "hero.attack(enemy1)"
type textarea "hero.attack(enemy1) hero.attack(enemy1)"
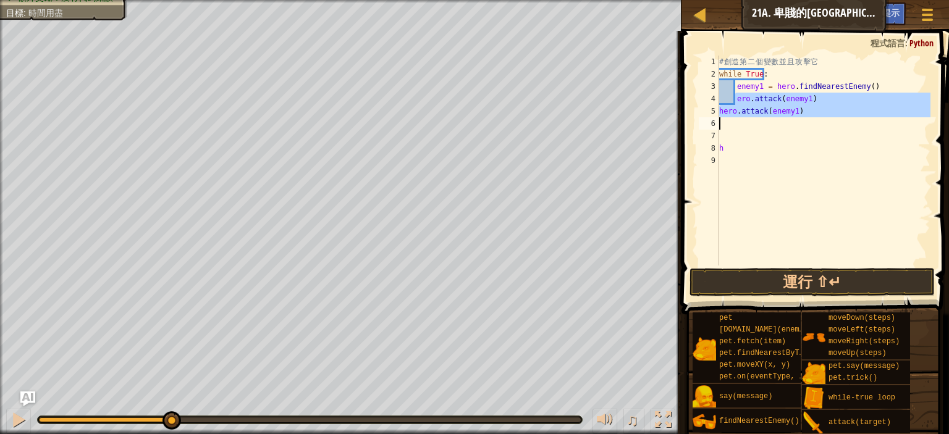
click at [735, 101] on div "# 創 造 第 二 個 變 數 並 且 攻 擊 它 while True : enemy1 = hero . findNearestEnemy ( ) ero…" at bounding box center [823, 161] width 214 height 210
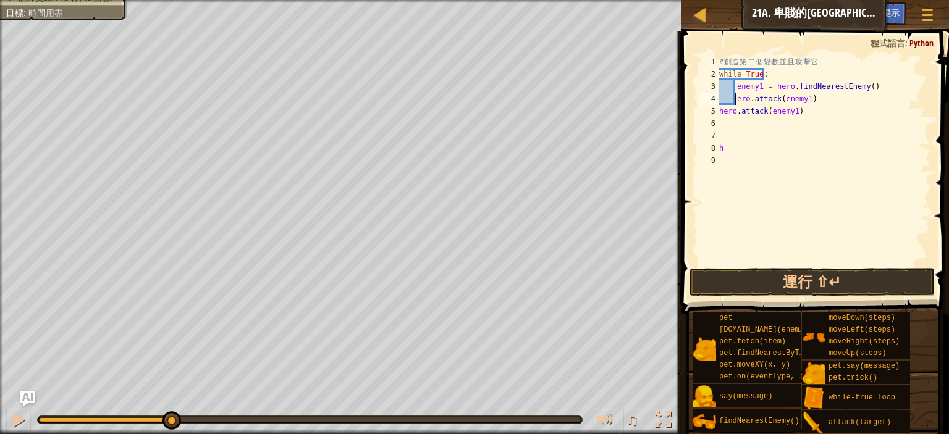
scroll to position [6, 2]
click at [705, 96] on div "4" at bounding box center [708, 99] width 20 height 12
click at [741, 149] on div "# 創 造 第 二 個 變 數 並 且 攻 擊 它 while True : enemy1 = hero . findNearestEnemy ( ) her…" at bounding box center [823, 173] width 214 height 235
type textarea "h"
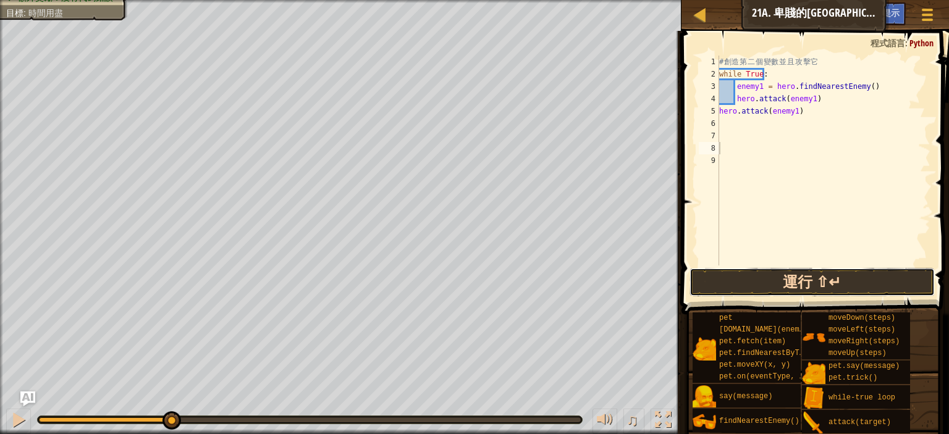
click at [805, 273] on button "運行 ⇧↵" at bounding box center [811, 282] width 245 height 28
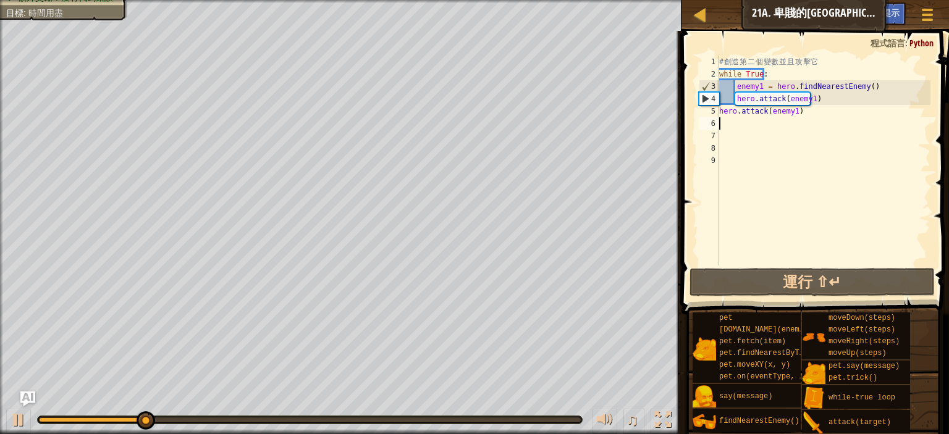
click at [738, 119] on div "# 創 造 第 二 個 變 數 並 且 攻 擊 它 while True : enemy1 = hero . findNearestEnemy ( ) her…" at bounding box center [823, 173] width 214 height 235
type textarea "ㄘ"
type textarea "h"
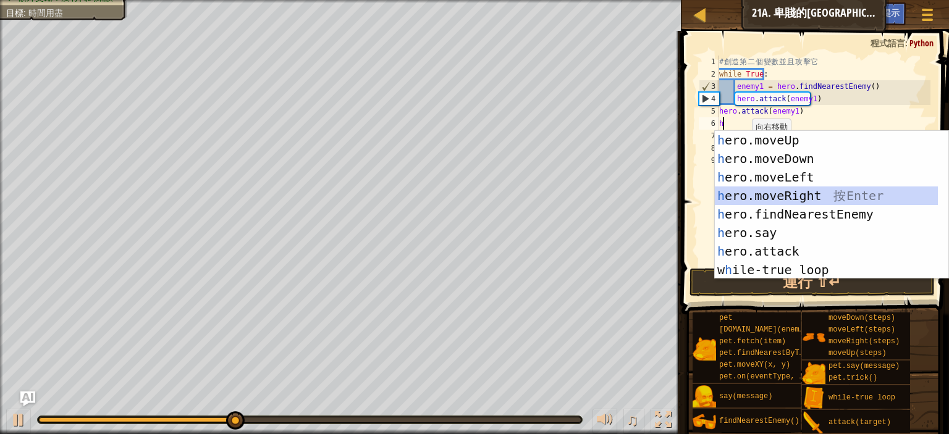
click at [773, 197] on div "h ero.moveUp 按 Enter h ero.moveDown 按 Enter h ero.moveLeft 按 Enter h ero.moveRi…" at bounding box center [826, 223] width 223 height 185
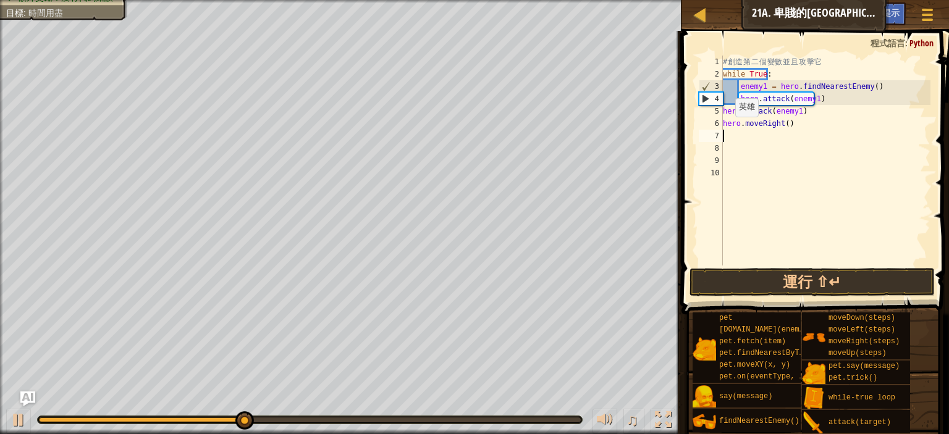
type textarea "h"
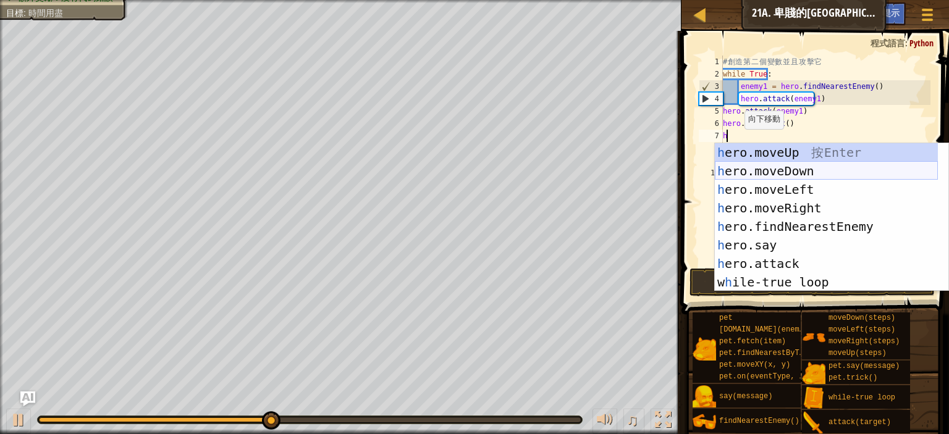
click at [805, 170] on div "h ero.moveUp 按 Enter h ero.moveDown 按 Enter h ero.moveLeft 按 Enter h ero.moveRi…" at bounding box center [826, 235] width 223 height 185
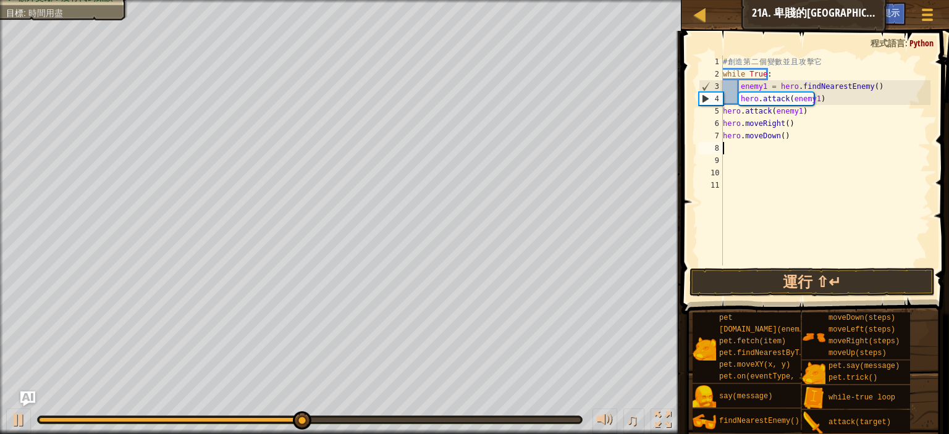
type textarea "h"
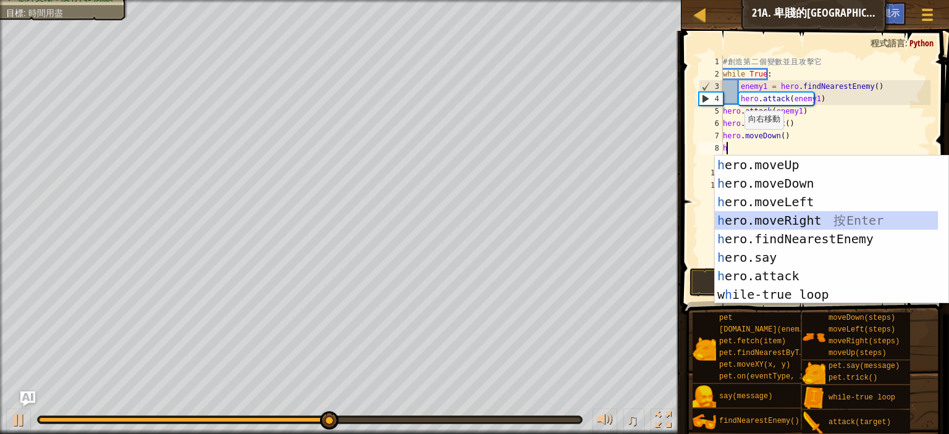
click at [804, 220] on div "h ero.moveUp 按 Enter h ero.moveDown 按 Enter h ero.moveLeft 按 Enter h ero.moveRi…" at bounding box center [826, 248] width 223 height 185
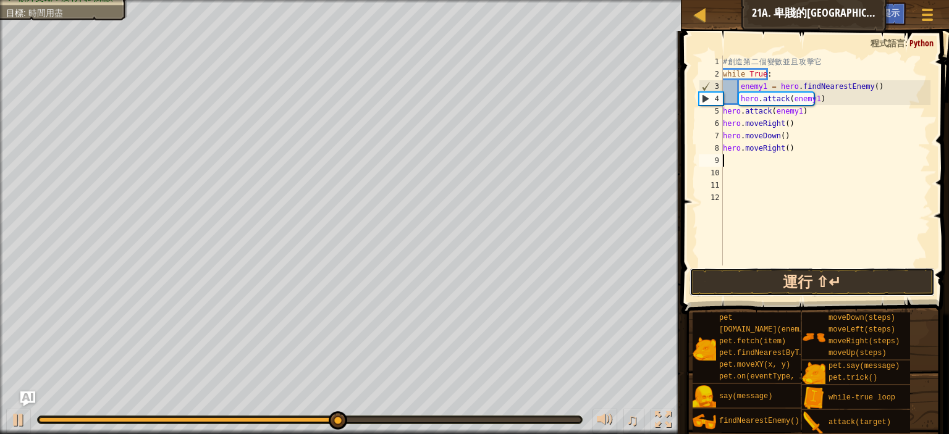
click at [823, 279] on button "運行 ⇧↵" at bounding box center [811, 282] width 245 height 28
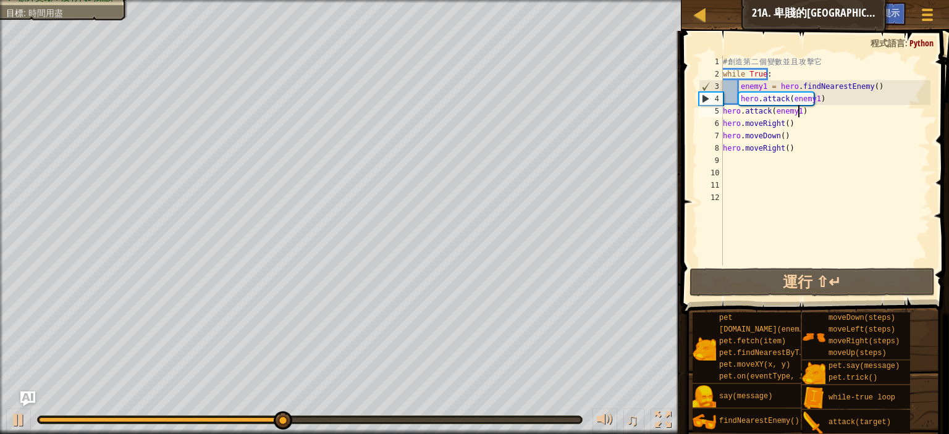
click at [808, 115] on div "# 創 造 第 二 個 變 數 並 且 攻 擊 它 while True : enemy1 = hero . findNearestEnemy ( ) her…" at bounding box center [825, 173] width 210 height 235
drag, startPoint x: 807, startPoint y: 115, endPoint x: 724, endPoint y: 113, distance: 83.4
click at [724, 113] on div "# 創 造 第 二 個 變 數 並 且 攻 擊 它 while True : enemy1 = hero . findNearestEnemy ( ) her…" at bounding box center [825, 173] width 210 height 235
click at [739, 99] on div "# 創 造 第 二 個 變 數 並 且 攻 擊 它 while True : enemy1 = hero . findNearestEnemy ( ) her…" at bounding box center [825, 173] width 210 height 235
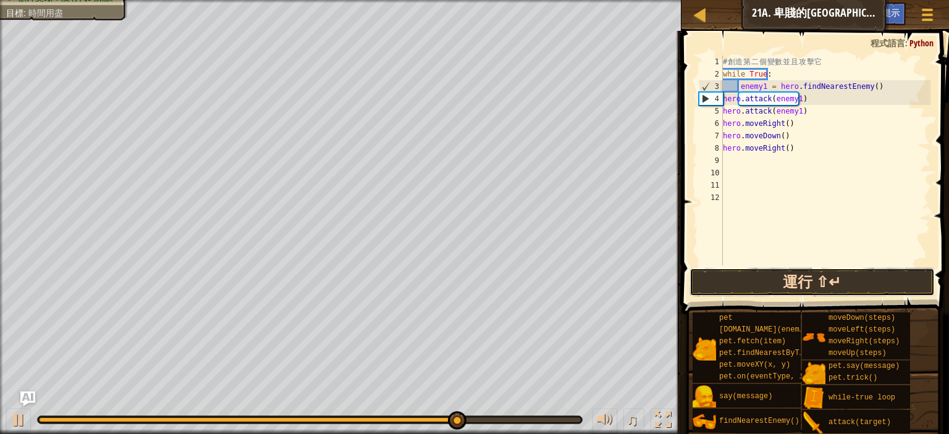
click at [851, 276] on button "運行 ⇧↵" at bounding box center [811, 282] width 245 height 28
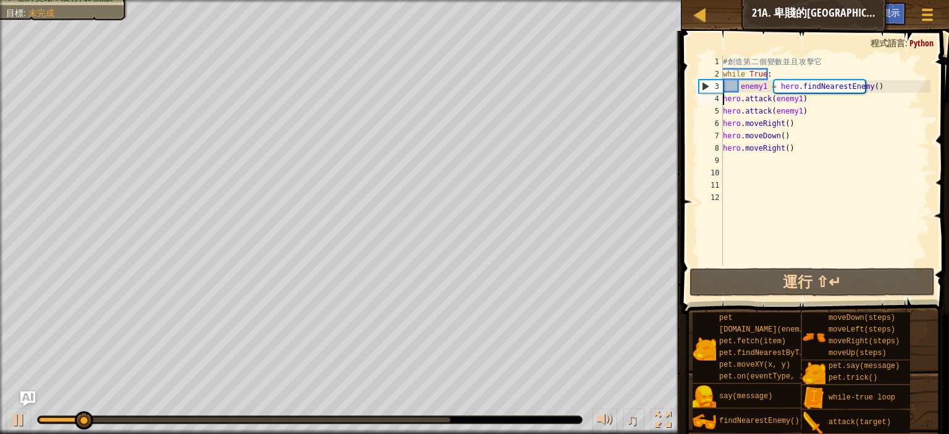
click at [739, 88] on div "# 創 造 第 二 個 變 數 並 且 攻 擊 它 while True : enemy1 = hero . findNearestEnemy ( ) her…" at bounding box center [825, 173] width 210 height 235
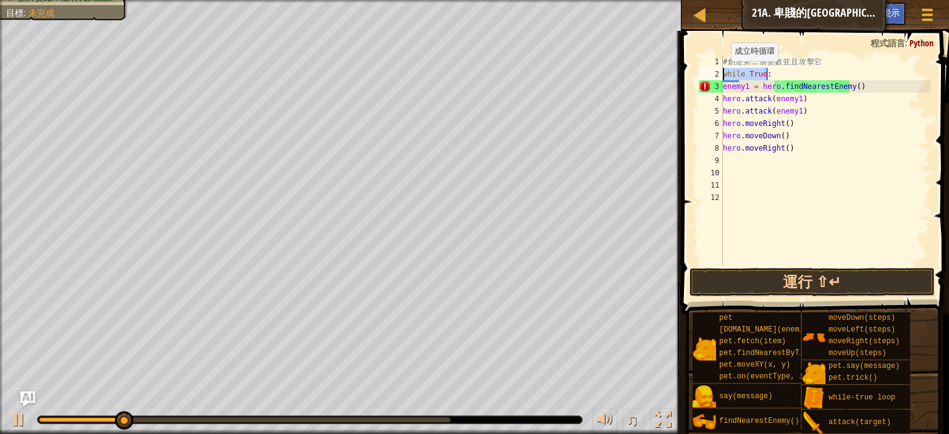
drag, startPoint x: 769, startPoint y: 75, endPoint x: 724, endPoint y: 73, distance: 45.7
click at [724, 73] on div "# 創 造 第 二 個 變 數 並 且 攻 擊 它 while True : enemy1 = hero . findNearestEnemy ( ) her…" at bounding box center [825, 173] width 210 height 235
type textarea "while True:"
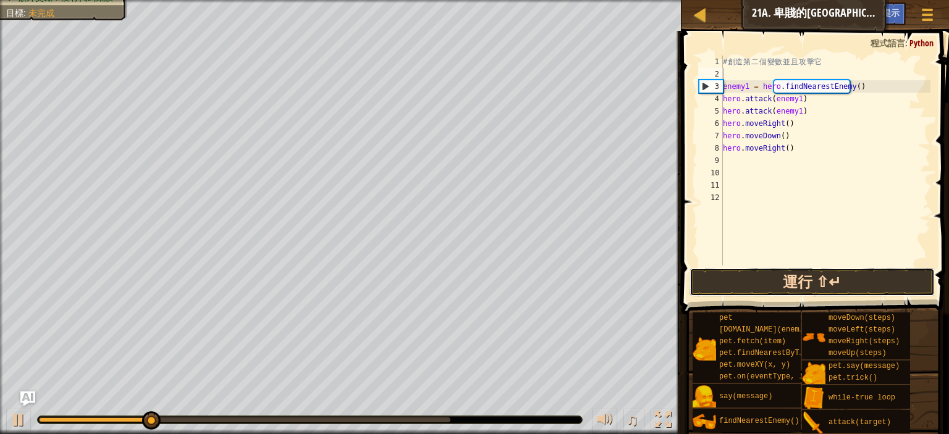
click at [801, 271] on button "運行 ⇧↵" at bounding box center [811, 282] width 245 height 28
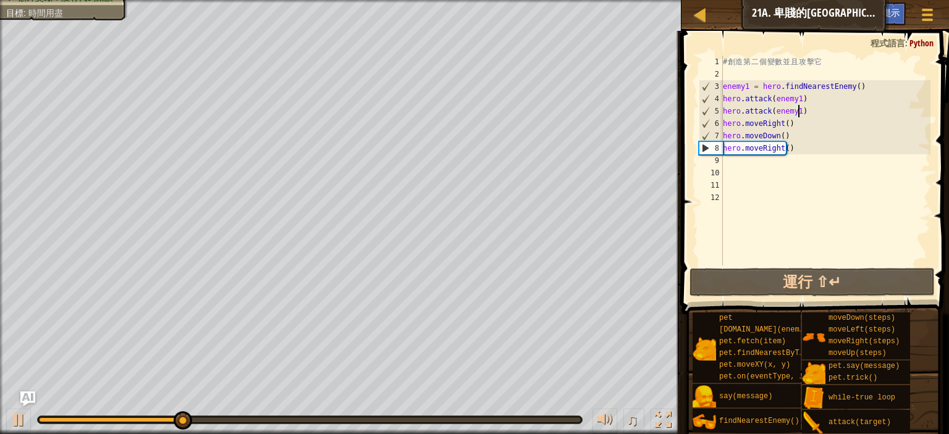
click at [797, 115] on div "# 創 造 第 二 個 變 數 並 且 攻 擊 它 enemy1 = hero . findNearestEnemy ( ) hero . attack ( …" at bounding box center [825, 173] width 210 height 235
type textarea "hero.attack(enemy1)"
click at [797, 113] on div "# 創 造 第 二 個 變 數 並 且 攻 擊 它 enemy1 = hero . findNearestEnemy ( ) hero . attack ( …" at bounding box center [825, 173] width 210 height 235
click at [724, 77] on div "# 創 造 第 二 個 變 數 並 且 攻 擊 它 enemy1 = hero . findNearestEnemy ( ) hero . attack ( …" at bounding box center [825, 173] width 210 height 235
type textarea "w"
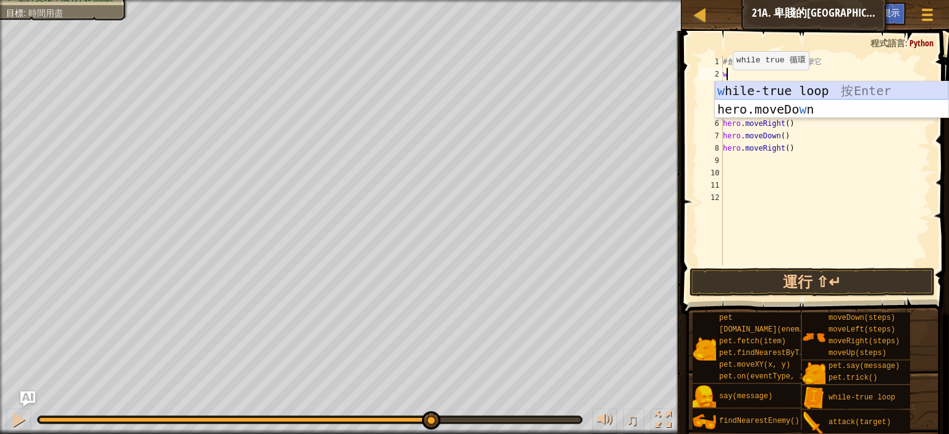
click at [755, 94] on div "w hile-true loop 按 Enter hero.moveDo w n 按 Enter" at bounding box center [831, 119] width 233 height 74
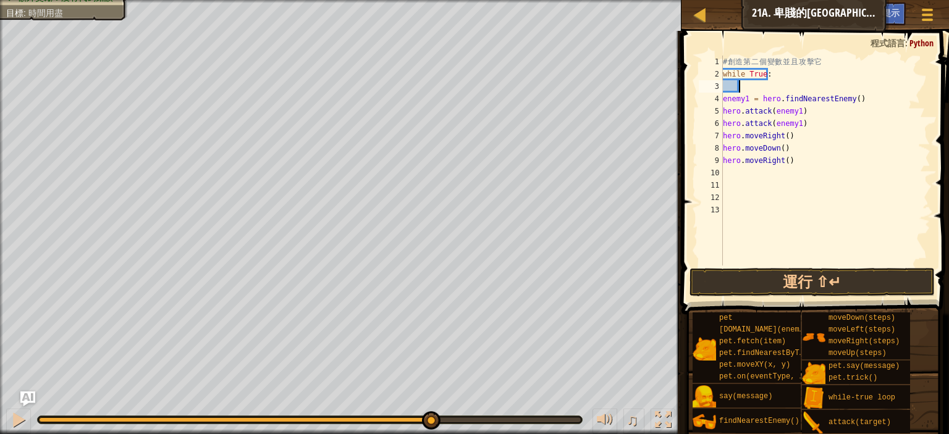
click at [812, 170] on div "# 創 造 第 二 個 變 數 並 且 攻 擊 它 while True : enemy1 = hero . findNearestEnemy ( ) her…" at bounding box center [825, 173] width 210 height 235
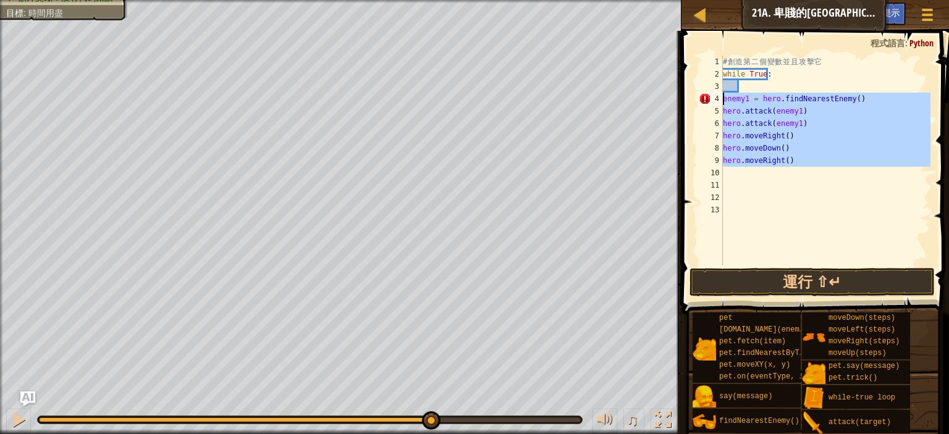
drag, startPoint x: 806, startPoint y: 168, endPoint x: 722, endPoint y: 101, distance: 107.6
click at [722, 101] on div "1 2 3 4 5 6 7 8 9 10 11 12 13 # 創 造 第 二 個 變 數 並 且 攻 擊 它 while True : enemy1 = h…" at bounding box center [813, 161] width 234 height 210
type textarea "enemy1 = hero.findNearestEnemy()"
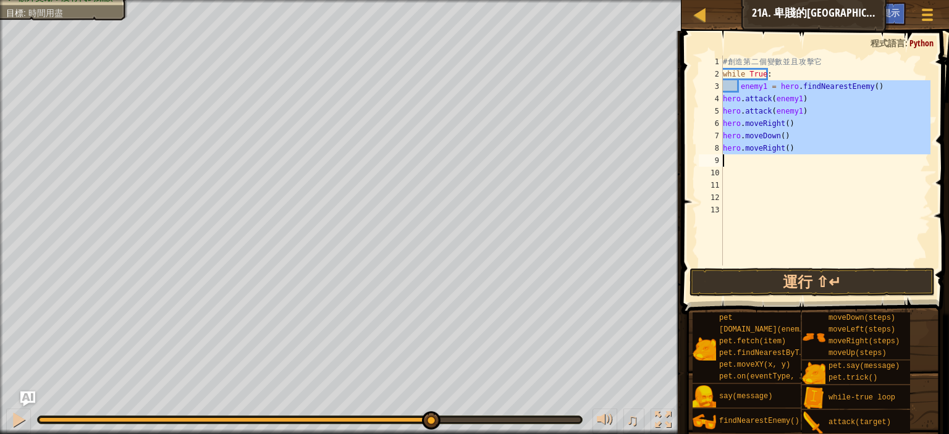
click at [737, 88] on div "# 創 造 第 二 個 變 數 並 且 攻 擊 它 while True : enemy1 = hero . findNearestEnemy ( ) her…" at bounding box center [825, 161] width 210 height 210
type textarea "enemy1 = hero.findNearestEnemy()"
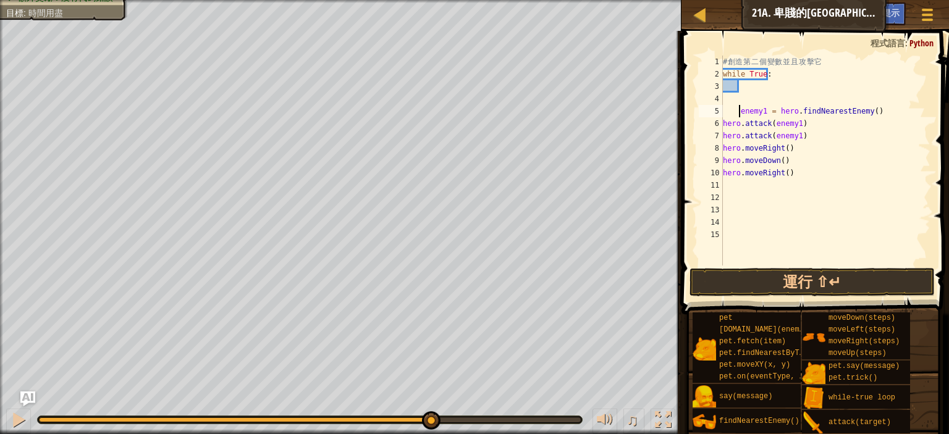
click at [739, 89] on div "# 創 造 第 二 個 變 數 並 且 攻 擊 它 while True : enemy1 = hero . findNearestEnemy ( ) her…" at bounding box center [825, 173] width 210 height 235
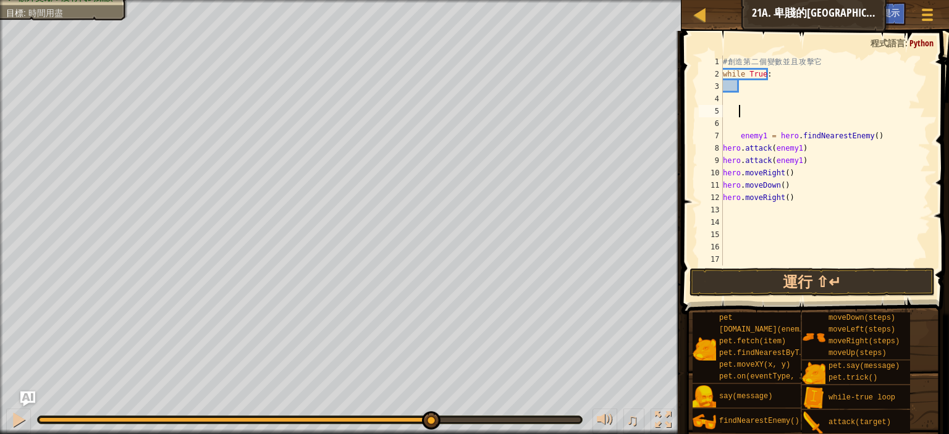
click at [740, 88] on div "# 創 造 第 二 個 變 數 並 且 攻 擊 它 while True : enemy1 = hero . findNearestEnemy ( ) her…" at bounding box center [825, 173] width 210 height 235
click at [741, 136] on div "# 創 造 第 二 個 變 數 並 且 攻 擊 它 while True : enemy1 = hero . findNearestEnemy ( ) her…" at bounding box center [825, 173] width 210 height 235
click at [740, 135] on div "# 創 造 第 二 個 變 數 並 且 攻 擊 它 while True : enemy1 = hero . findNearestEnemy ( ) her…" at bounding box center [825, 173] width 210 height 235
type textarea "enemy1 = hero.findNearestEnemy()"
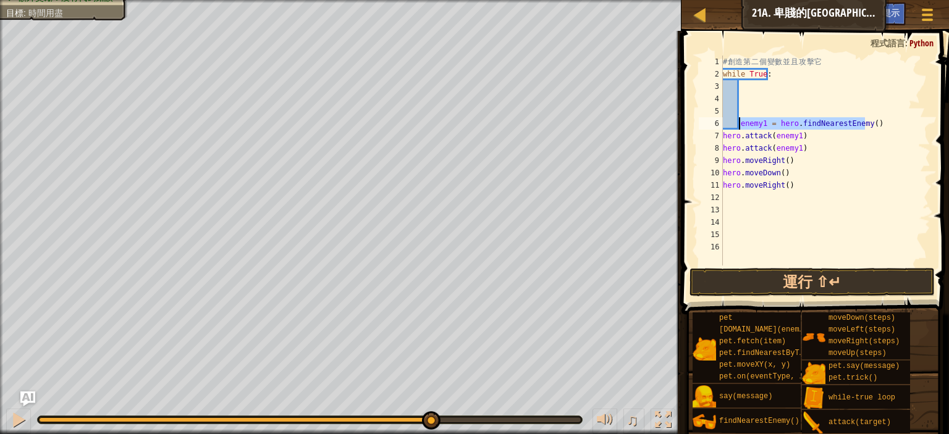
drag, startPoint x: 863, startPoint y: 125, endPoint x: 739, endPoint y: 122, distance: 124.2
click at [739, 122] on div "# 創 造 第 二 個 變 數 並 且 攻 擊 它 while True : enemy1 = hero . findNearestEnemy ( ) her…" at bounding box center [825, 173] width 210 height 235
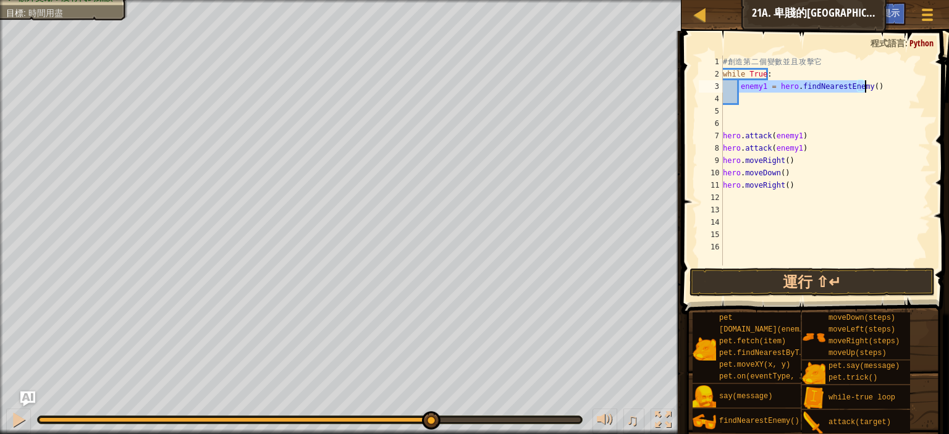
click at [832, 160] on div "# 創 造 第 二 個 變 數 並 且 攻 擊 它 while True : enemy1 = hero . findNearestEnemy ( ) her…" at bounding box center [825, 173] width 210 height 235
drag, startPoint x: 724, startPoint y: 137, endPoint x: 797, endPoint y: 135, distance: 72.9
click at [797, 135] on div "# 創 造 第 二 個 變 數 並 且 攻 擊 它 while True : enemy1 = hero . findNearestEnemy ( ) her…" at bounding box center [825, 173] width 210 height 235
type textarea "hero.attack(enemy1)"
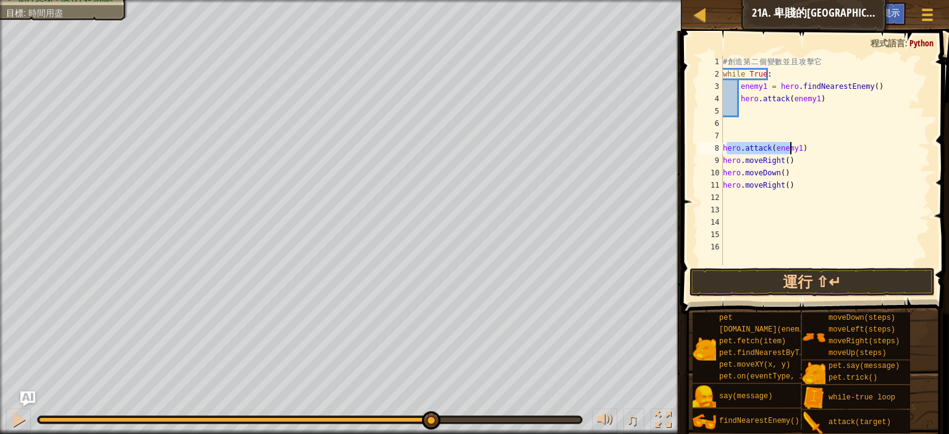
drag, startPoint x: 726, startPoint y: 150, endPoint x: 800, endPoint y: 149, distance: 74.1
click at [800, 149] on div "# 創 造 第 二 個 變 數 並 且 攻 擊 它 while True : enemy1 = hero . findNearestEnemy ( ) her…" at bounding box center [825, 173] width 210 height 235
type textarea "hero.attack(enemy1)"
click at [739, 111] on div "# 創 造 第 二 個 變 數 並 且 攻 擊 它 while True : enemy1 = hero . findNearestEnemy ( ) her…" at bounding box center [825, 161] width 210 height 210
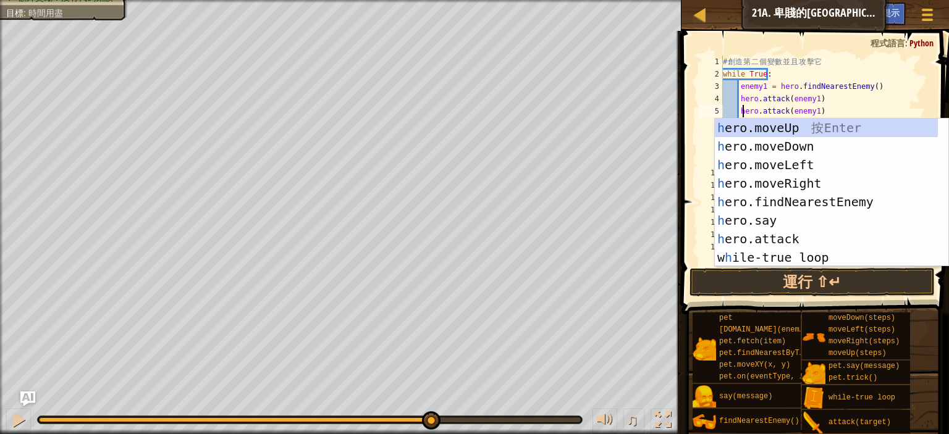
click at [863, 109] on div "# 創 造 第 二 個 變 數 並 且 攻 擊 它 while True : enemy1 = hero . findNearestEnemy ( ) her…" at bounding box center [825, 173] width 210 height 235
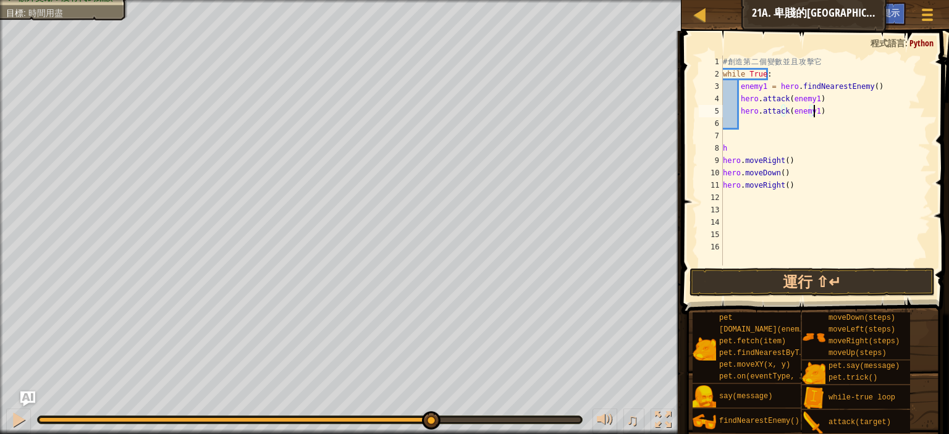
click at [745, 143] on div "# 創 造 第 二 個 變 數 並 且 攻 擊 它 while True : enemy1 = hero . findNearestEnemy ( ) her…" at bounding box center [825, 173] width 210 height 235
type textarea "h"
click at [744, 128] on div "# 創 造 第 二 個 變 數 並 且 攻 擊 它 while True : enemy1 = hero . findNearestEnemy ( ) her…" at bounding box center [825, 173] width 210 height 235
click at [746, 126] on div "# 創 造 第 二 個 變 數 並 且 攻 擊 它 while True : enemy1 = hero . findNearestEnemy ( ) her…" at bounding box center [825, 173] width 210 height 235
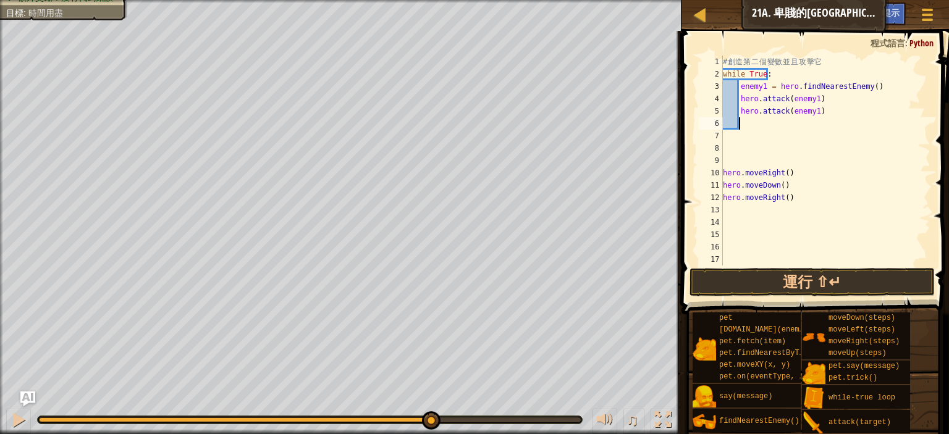
click at [831, 113] on div "# 創 造 第 二 個 變 數 並 且 攻 擊 它 while True : enemy1 = hero . findNearestEnemy ( ) her…" at bounding box center [825, 173] width 210 height 235
type textarea "hero.attack(enemy1)"
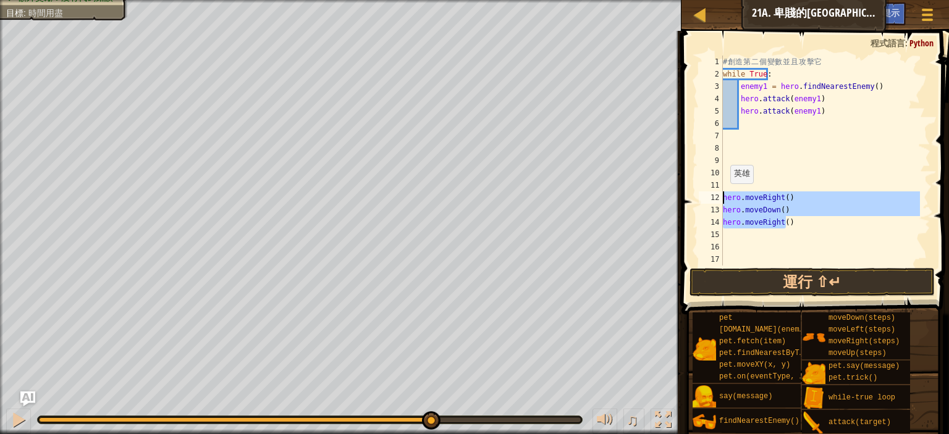
drag, startPoint x: 795, startPoint y: 222, endPoint x: 721, endPoint y: 191, distance: 80.0
click at [721, 191] on div "1 2 3 4 5 6 7 8 9 10 11 12 13 14 15 16 17 18 # 創 造 第 二 個 變 數 並 且 攻 擊 它 while Tr…" at bounding box center [813, 161] width 234 height 210
type textarea "hero.moveRight() hero.moveDown()"
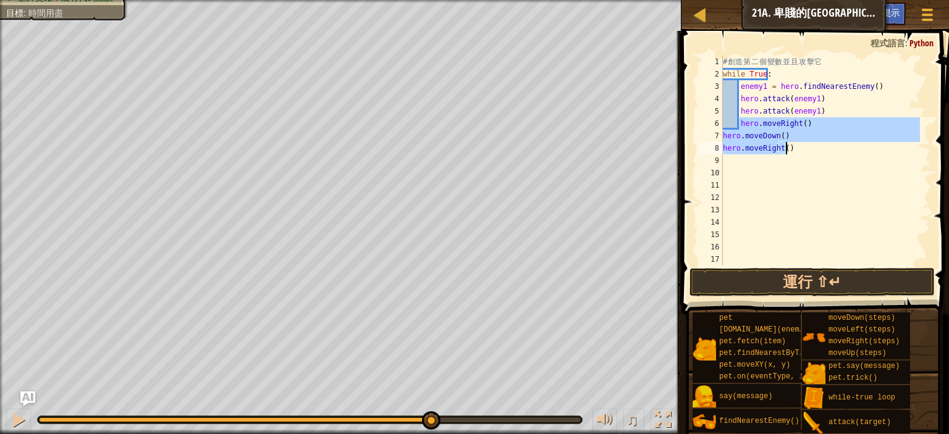
click at [739, 126] on div "# 創 造 第 二 個 變 數 並 且 攻 擊 它 while True : enemy1 = hero . findNearestEnemy ( ) her…" at bounding box center [819, 161] width 199 height 210
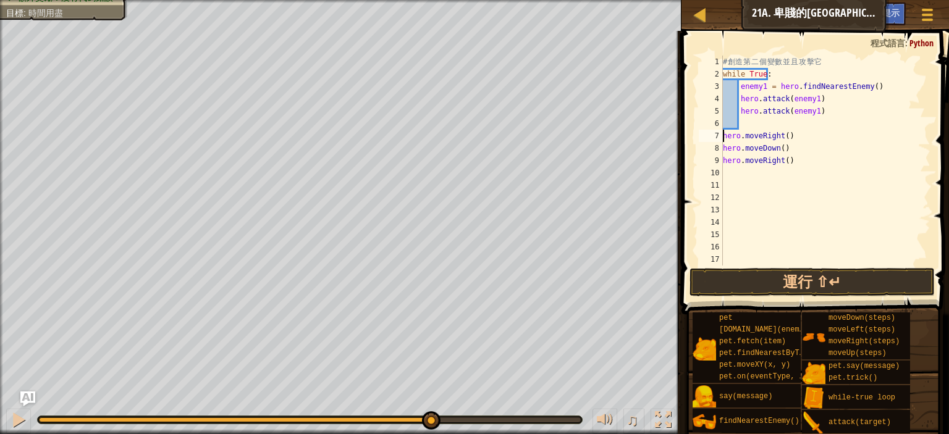
type textarea "hero.moveRight()"
click at [813, 126] on div "# 創 造 第 二 個 變 數 並 且 攻 擊 它 while True : enemy1 = hero . findNearestEnemy ( ) her…" at bounding box center [819, 173] width 199 height 235
click at [758, 138] on div "# 創 造 第 二 個 變 數 並 且 攻 擊 它 while True : enemy1 = hero . findNearestEnemy ( ) her…" at bounding box center [819, 173] width 199 height 235
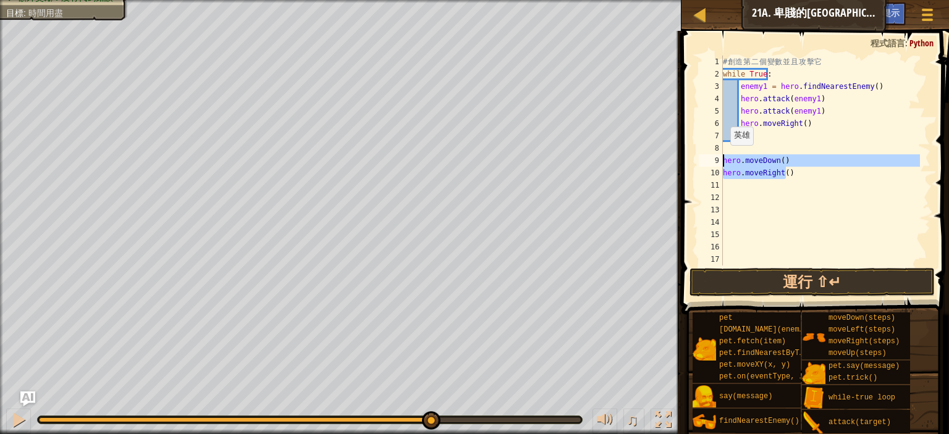
drag, startPoint x: 785, startPoint y: 176, endPoint x: 734, endPoint y: 161, distance: 53.5
click at [724, 157] on div "# 創 造 第 二 個 變 數 並 且 攻 擊 它 while True : enemy1 = hero . findNearestEnemy ( ) her…" at bounding box center [819, 173] width 199 height 235
type textarea "hero.moveDown()"
type textarea "hero.moveDown() hero.moveRight()"
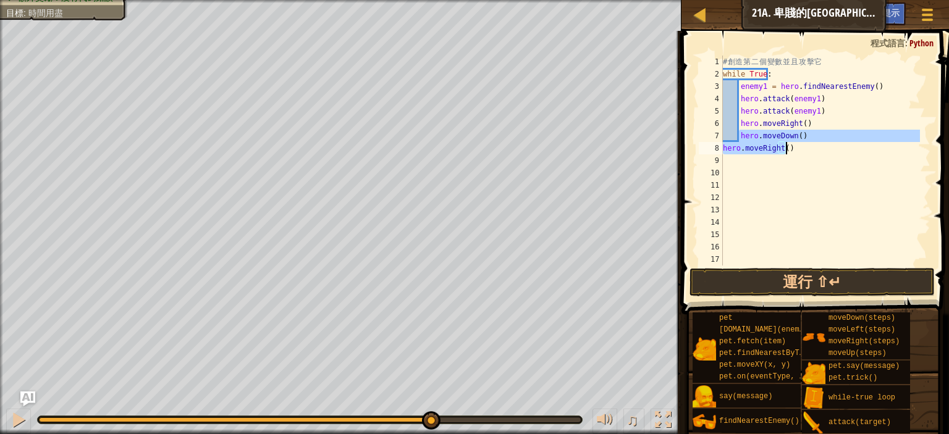
click at [816, 137] on div "# 創 造 第 二 個 變 數 並 且 攻 擊 它 while True : enemy1 = hero . findNearestEnemy ( ) her…" at bounding box center [819, 161] width 199 height 210
type textarea "hero.moveDown()"
drag, startPoint x: 800, startPoint y: 157, endPoint x: 719, endPoint y: 156, distance: 80.9
click at [719, 156] on div "1 2 3 4 5 6 7 8 9 10 11 12 13 14 15 16 17 18 # 創 造 第 二 個 變 數 並 且 攻 擊 它 while Tr…" at bounding box center [813, 161] width 234 height 210
type textarea "hero.moveRight()"
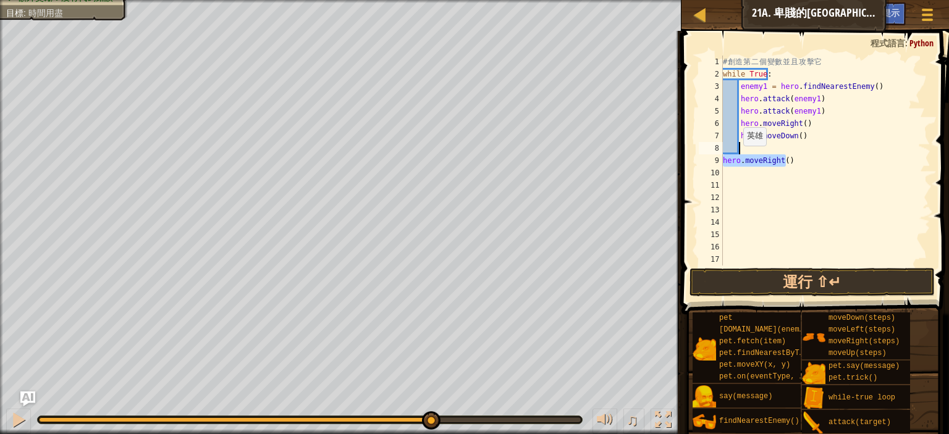
type textarea "hero.moveRight()"
click at [806, 277] on button "運行 ⇧↵" at bounding box center [811, 282] width 245 height 28
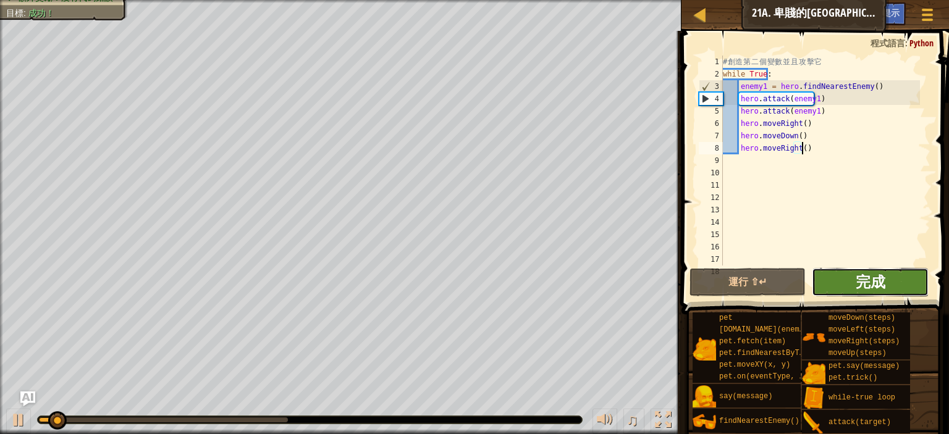
click at [857, 276] on span "完成" at bounding box center [870, 282] width 30 height 20
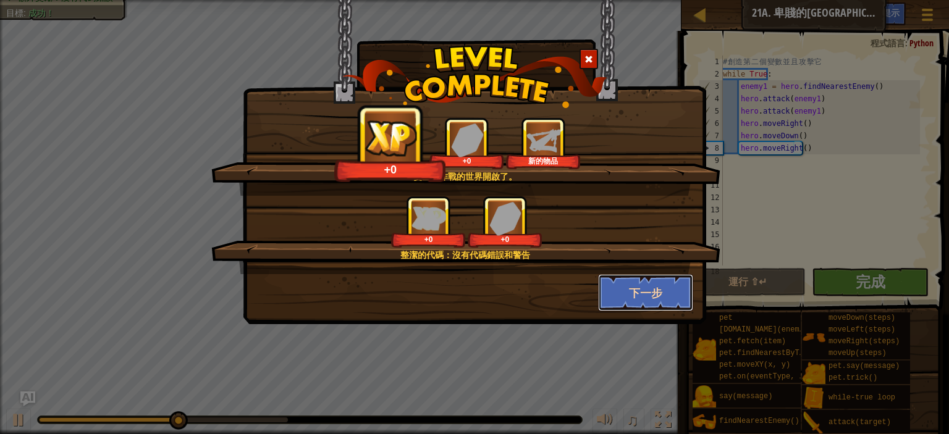
click at [630, 285] on button "下一步" at bounding box center [646, 292] width 96 height 37
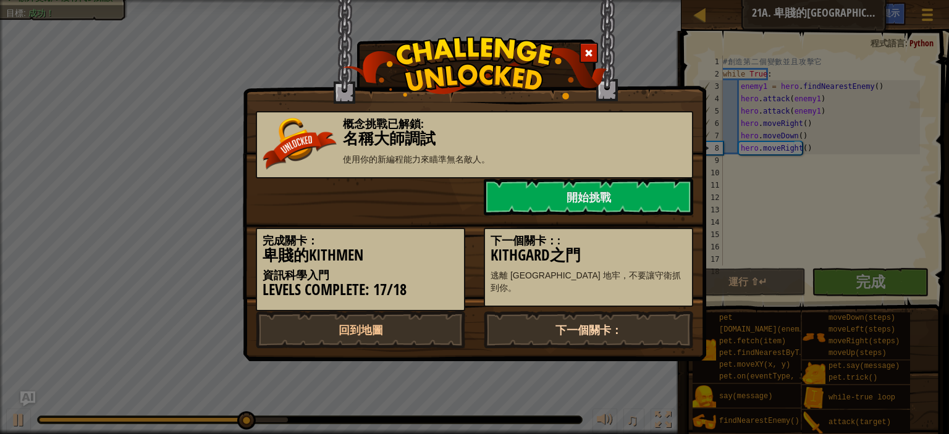
click at [607, 323] on link "下一個關卡：" at bounding box center [588, 329] width 209 height 37
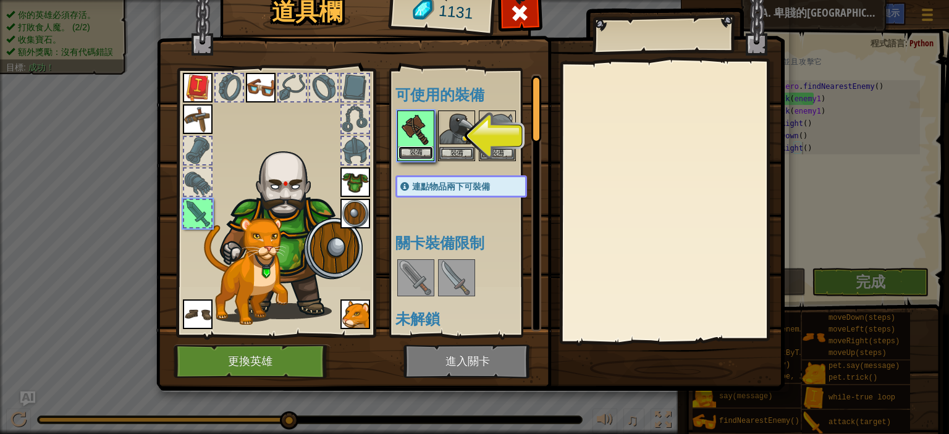
click at [422, 153] on button "裝備" at bounding box center [415, 152] width 35 height 13
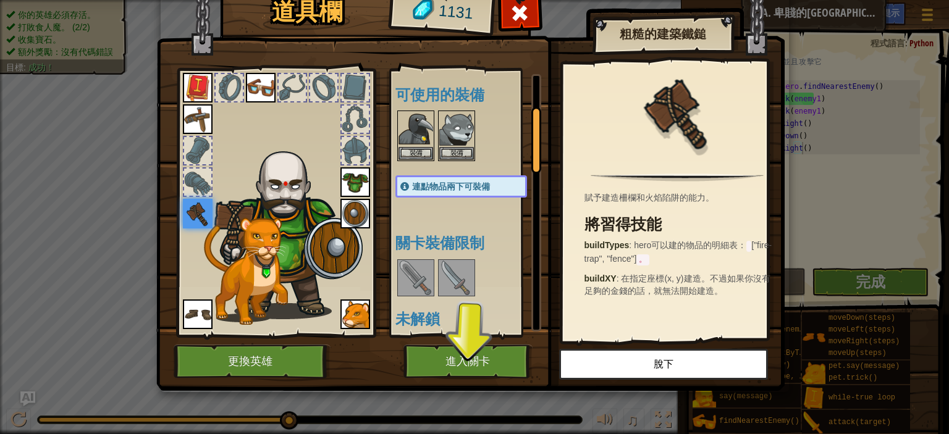
scroll to position [185, 0]
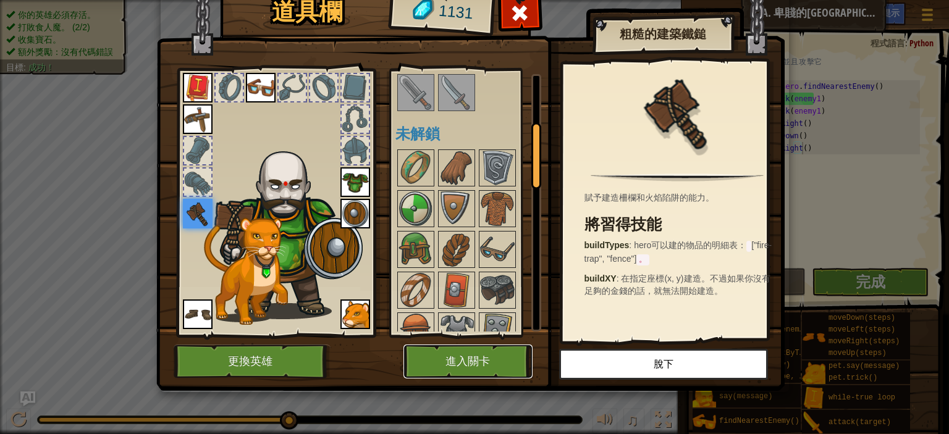
click at [489, 361] on button "進入關卡" at bounding box center [467, 362] width 129 height 34
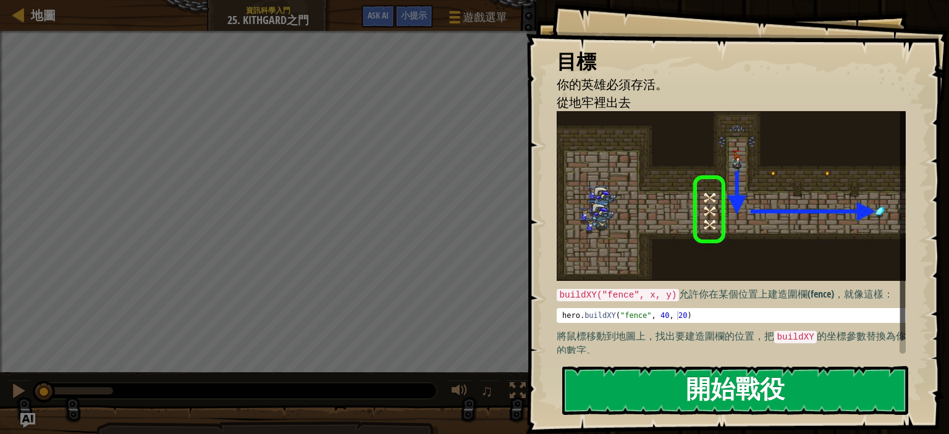
click at [697, 214] on div "目標 你的英雄必須存活。 從地牢裡出去 buildXY("fence", x, y) 允許你在某個位置上建造圍欄(fence)，就像這樣： hero . bu…" at bounding box center [737, 217] width 423 height 434
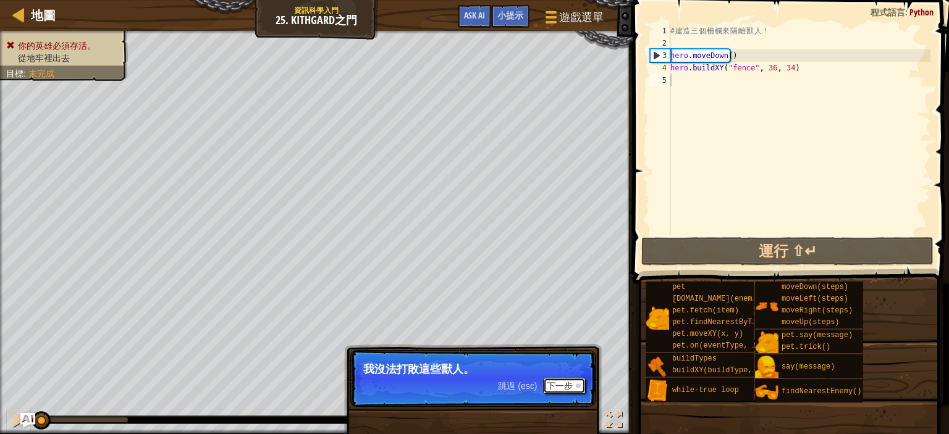
click at [576, 382] on button "下一步" at bounding box center [564, 386] width 43 height 16
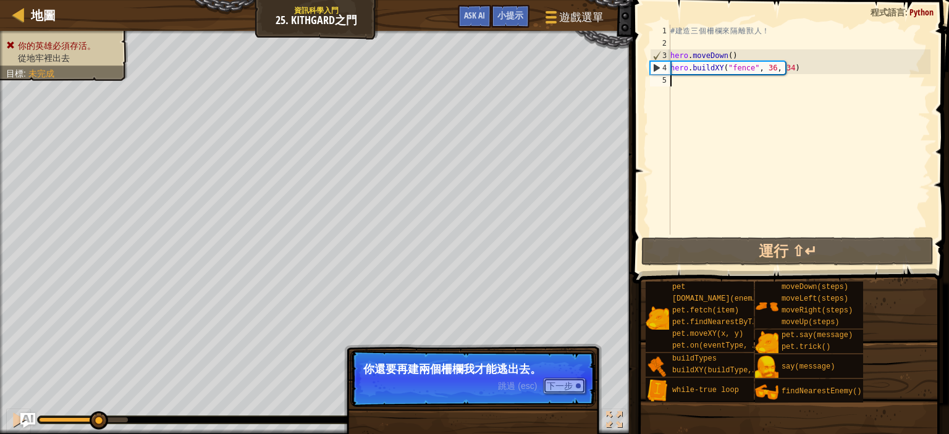
click at [566, 379] on button "下一步" at bounding box center [564, 386] width 43 height 16
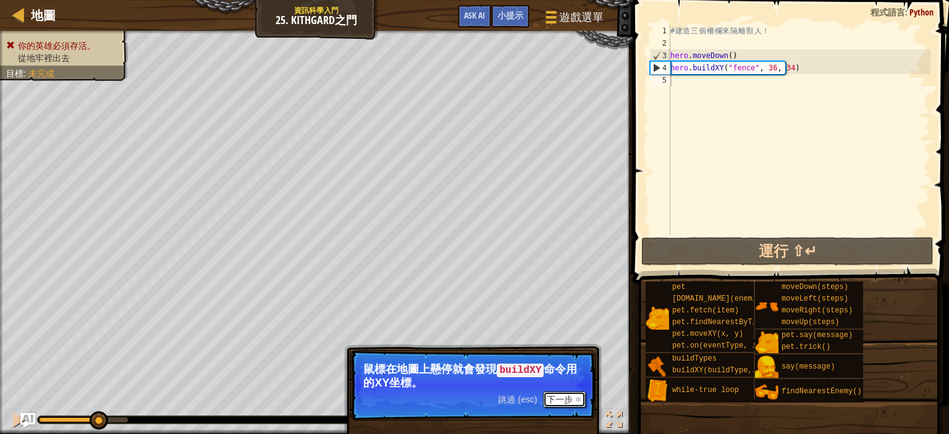
click at [560, 395] on button "下一步" at bounding box center [564, 400] width 43 height 16
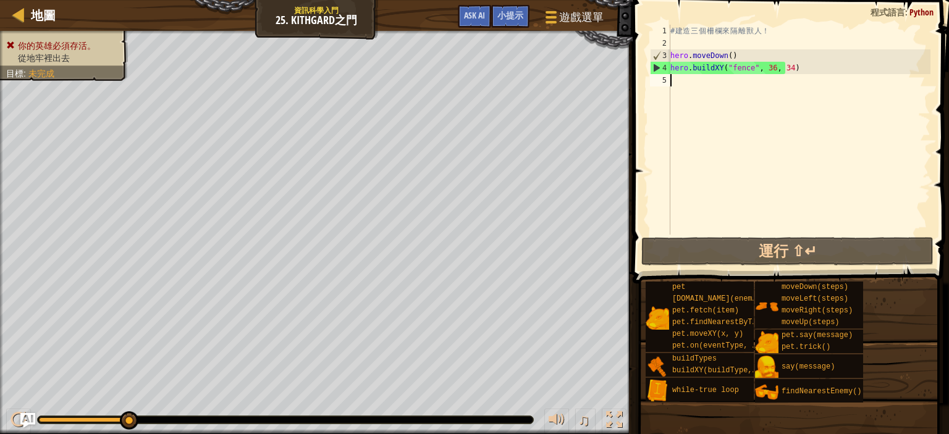
scroll to position [6, 0]
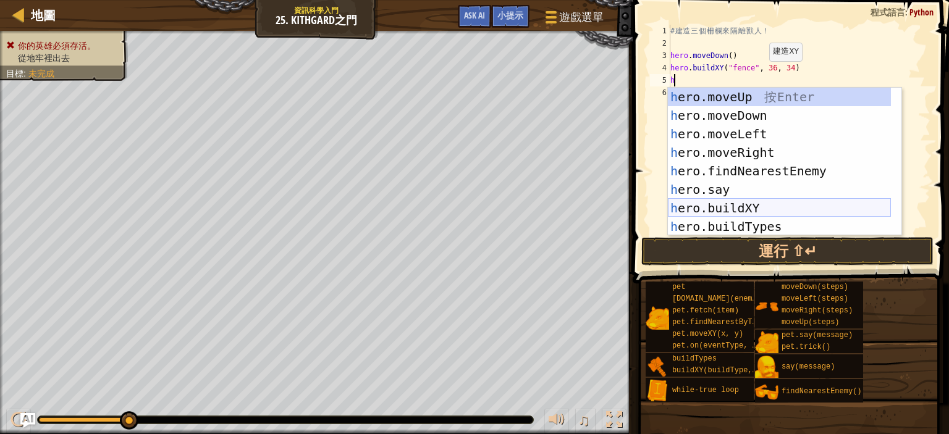
click at [753, 212] on div "h ero.moveUp 按 Enter h ero.moveDown 按 Enter h ero.moveLeft 按 Enter h ero.moveRi…" at bounding box center [779, 180] width 223 height 185
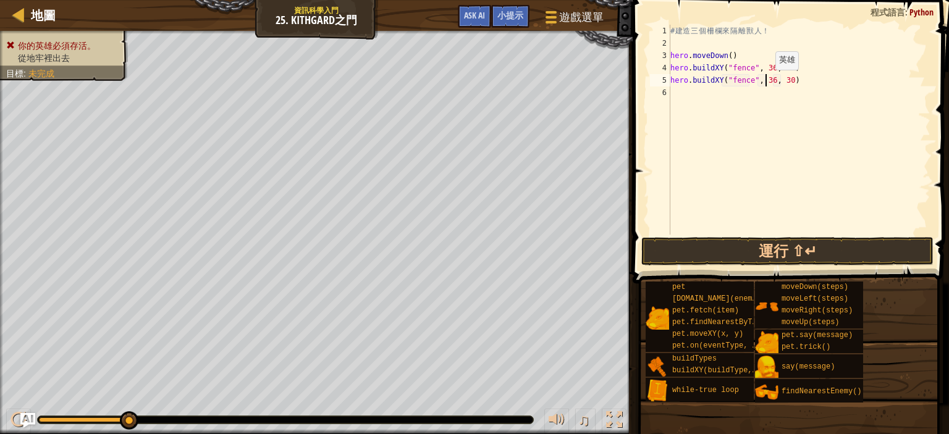
click at [765, 82] on div "# 建 造 三 個 柵 欄 來 隔 離 獸 人 ！ hero . moveDown ( ) hero . buildXY ( "fence" , 36 , 3…" at bounding box center [799, 142] width 262 height 235
type textarea "hero.buildXY("fence", 35, 30)"
click at [768, 251] on button "運行 ⇧↵" at bounding box center [787, 251] width 292 height 28
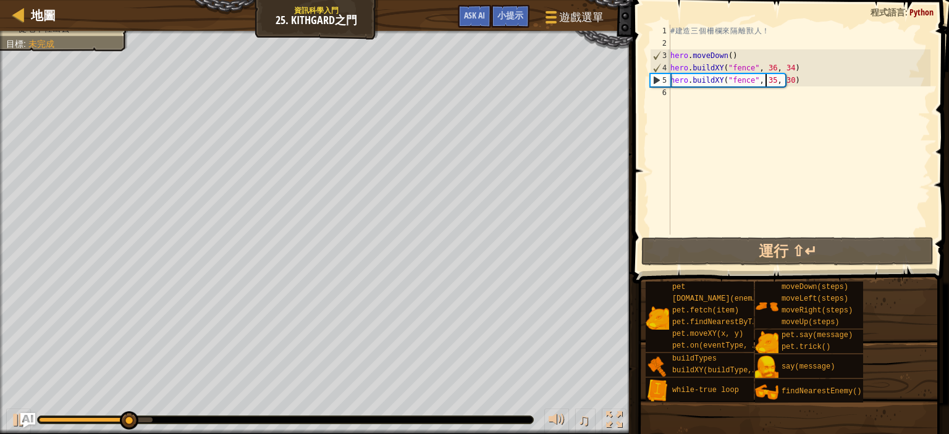
click at [761, 98] on div "# 建 造 三 個 柵 欄 來 隔 離 獸 人 ！ hero . moveDown ( ) hero . buildXY ( "fence" , 36 , 3…" at bounding box center [799, 142] width 262 height 235
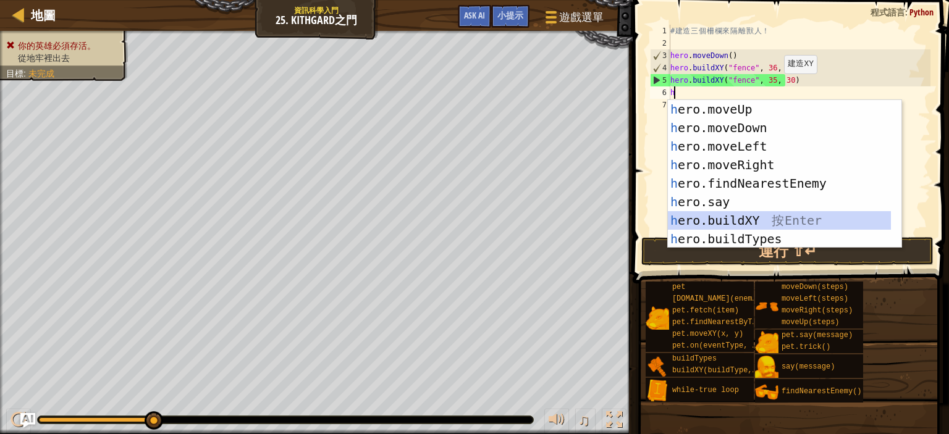
click at [764, 219] on div "h ero.moveUp 按 Enter h ero.moveDown 按 Enter h ero.moveLeft 按 Enter h ero.moveRi…" at bounding box center [779, 192] width 223 height 185
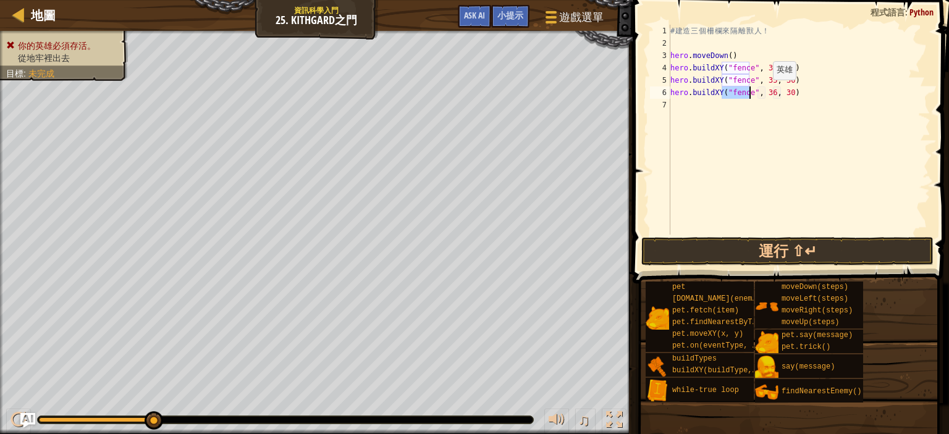
click at [762, 92] on div "# 建 造 三 個 柵 欄 來 隔 離 獸 人 ！ hero . moveDown ( ) hero . buildXY ( "fence" , 36 , 3…" at bounding box center [799, 142] width 262 height 235
click at [766, 93] on div "# 建 造 三 個 柵 欄 來 隔 離 獸 人 ！ hero . moveDown ( ) hero . buildXY ( "fence" , 36 , 3…" at bounding box center [799, 142] width 262 height 235
click at [852, 251] on button "運行 ⇧↵" at bounding box center [787, 251] width 292 height 28
click at [766, 248] on button "運行 ⇧↵" at bounding box center [787, 251] width 292 height 28
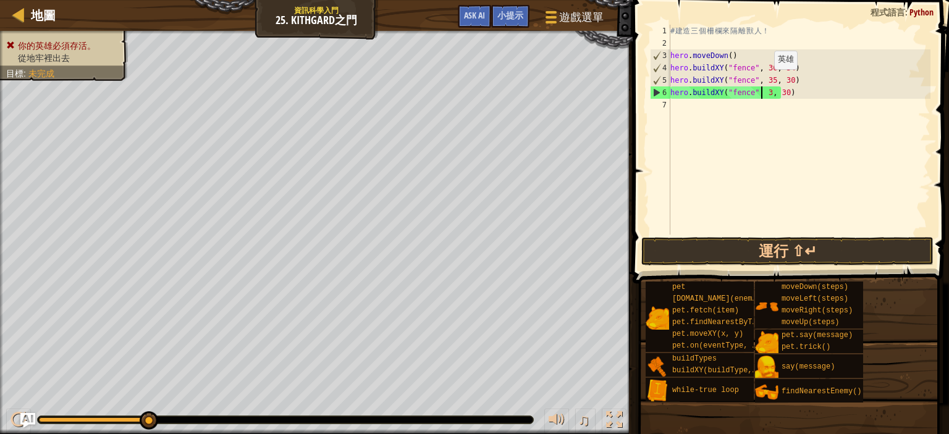
click at [763, 81] on div "# 建 造 三 個 柵 欄 來 隔 離 獸 人 ！ hero . moveDown ( ) hero . buildXY ( "fence" , 36 , 3…" at bounding box center [799, 142] width 262 height 235
click at [763, 79] on div "# 建 造 三 個 柵 欄 來 隔 離 獸 人 ！ hero . moveDown ( ) hero . buildXY ( "fence" , 36 , 3…" at bounding box center [799, 142] width 262 height 235
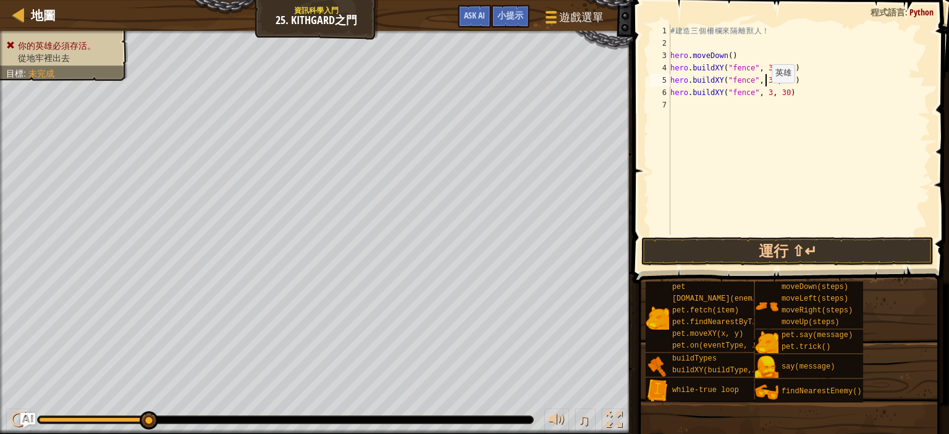
click at [761, 93] on div "# 建 造 三 個 柵 欄 來 隔 離 獸 人 ！ hero . moveDown ( ) hero . buildXY ( "fence" , 36 , 3…" at bounding box center [799, 142] width 262 height 235
click at [782, 94] on div "# 建 造 三 個 柵 欄 來 隔 離 獸 人 ！ hero . moveDown ( ) hero . buildXY ( "fence" , 36 , 3…" at bounding box center [799, 142] width 262 height 235
type textarea "hero.buildXY("fence", 36, 26)"
click at [745, 249] on button "運行 ⇧↵" at bounding box center [787, 251] width 292 height 28
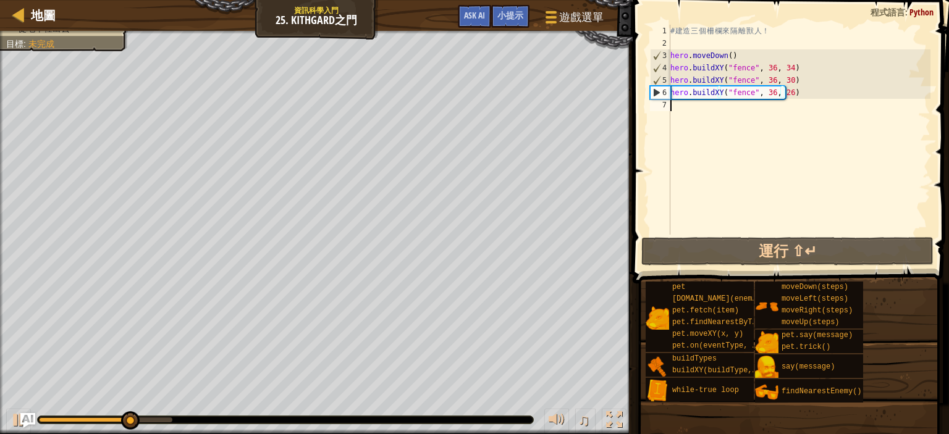
click at [715, 115] on div "# 建 造 三 個 柵 欄 來 隔 離 獸 人 ！ hero . moveDown ( ) hero . buildXY ( "fence" , 36 , 3…" at bounding box center [799, 142] width 262 height 235
type textarea "h"
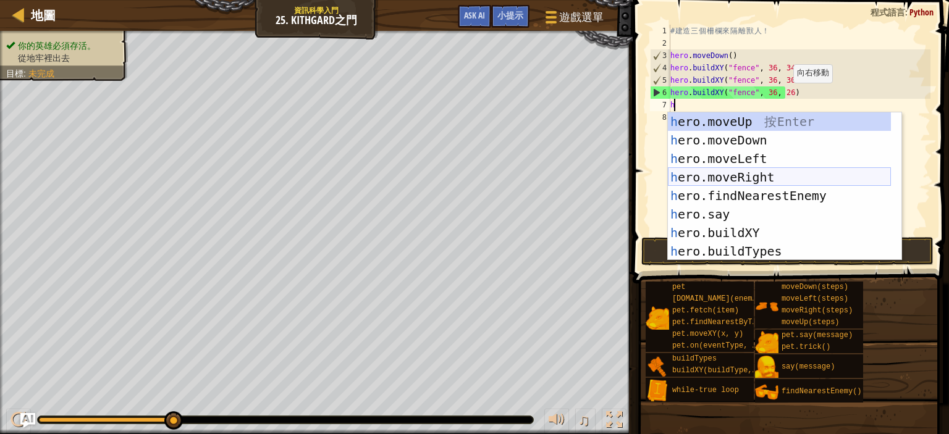
click at [736, 175] on div "h ero.moveUp 按 Enter h ero.moveDown 按 Enter h ero.moveLeft 按 Enter h ero.moveRi…" at bounding box center [779, 204] width 223 height 185
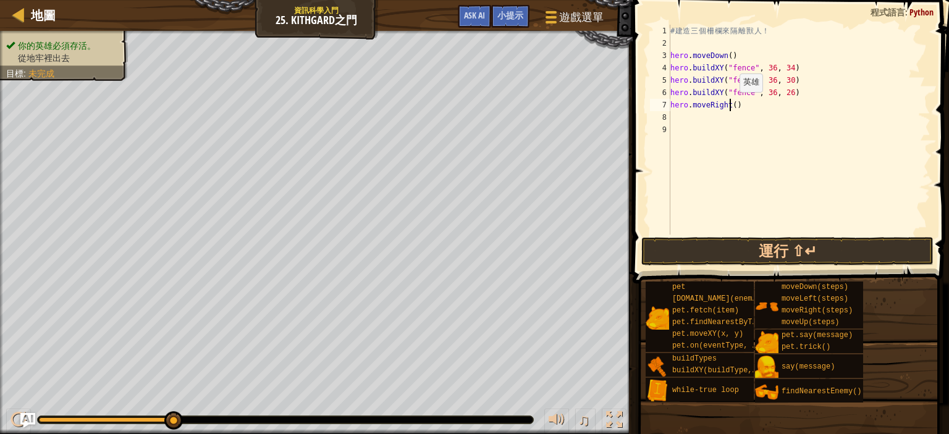
click at [729, 104] on div "# 建 造 三 個 柵 欄 來 隔 離 獸 人 ！ hero . moveDown ( ) hero . buildXY ( "fence" , 36 , 3…" at bounding box center [799, 142] width 262 height 235
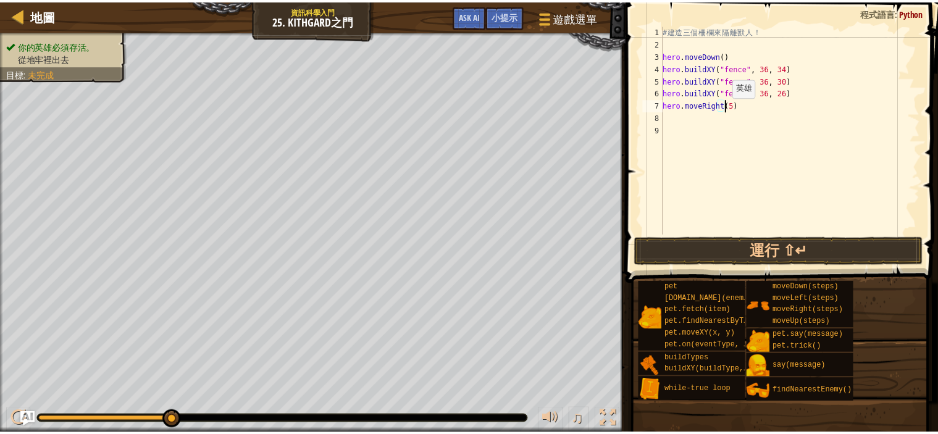
scroll to position [6, 7]
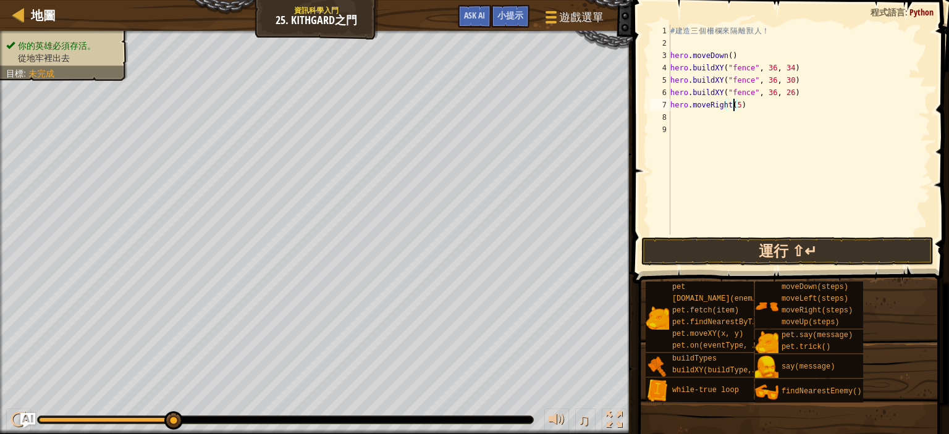
type textarea "hero.moveRight(5)"
click at [788, 249] on button "運行 ⇧↵" at bounding box center [787, 251] width 292 height 28
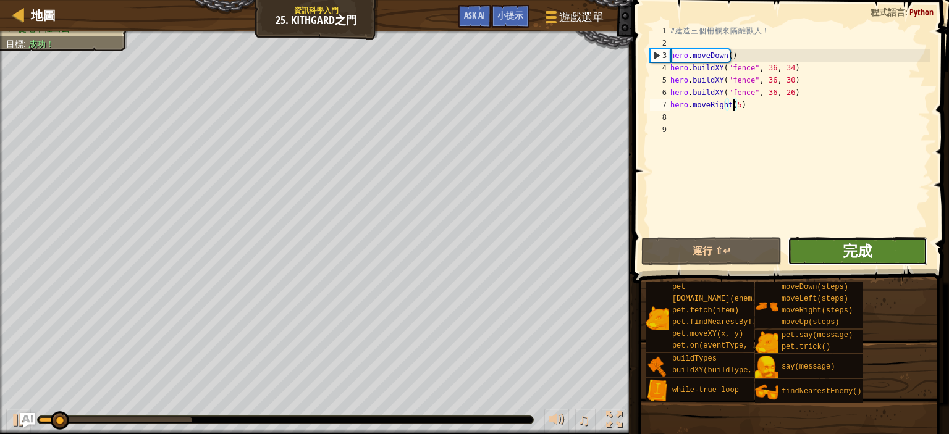
click at [860, 254] on span "完成" at bounding box center [857, 251] width 30 height 20
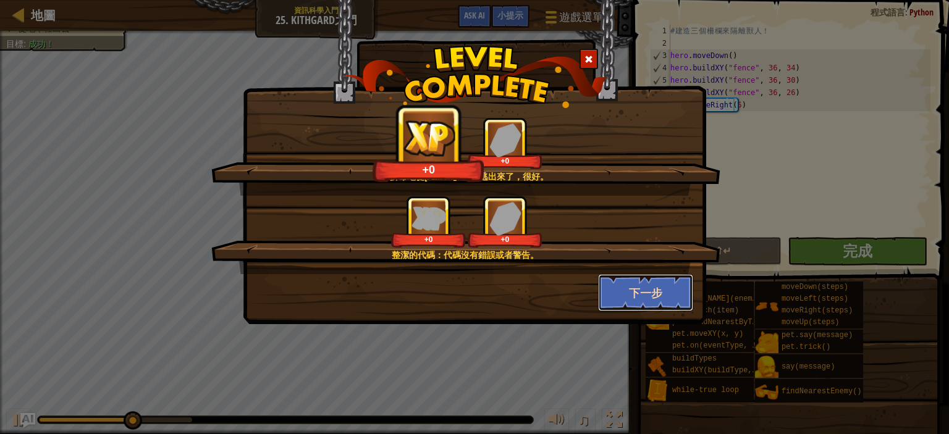
click at [642, 291] on button "下一步" at bounding box center [646, 292] width 96 height 37
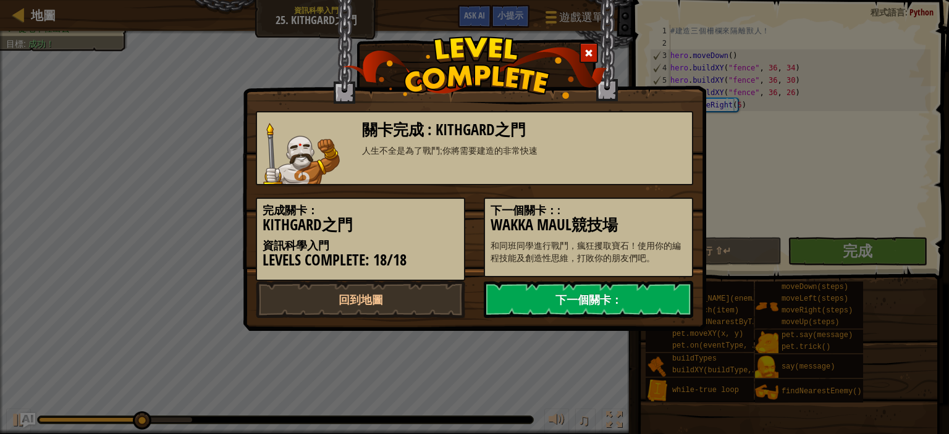
click at [576, 296] on link "下一個關卡：" at bounding box center [588, 299] width 209 height 37
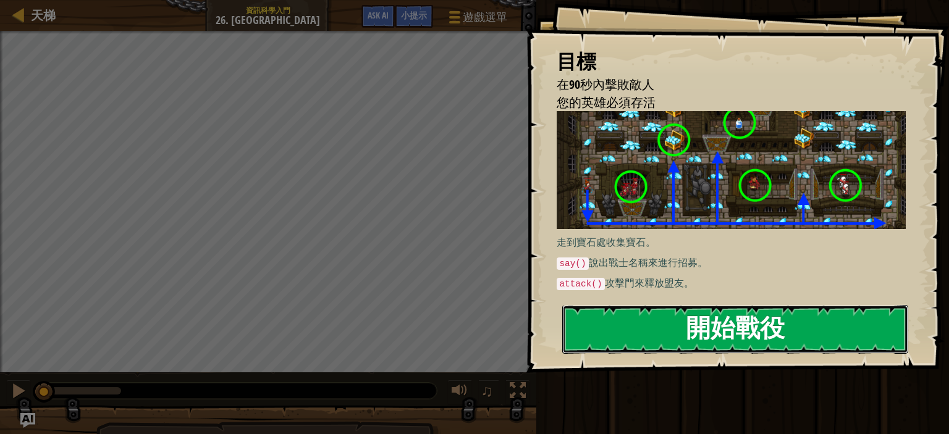
click at [740, 324] on button "開始戰役" at bounding box center [735, 329] width 346 height 49
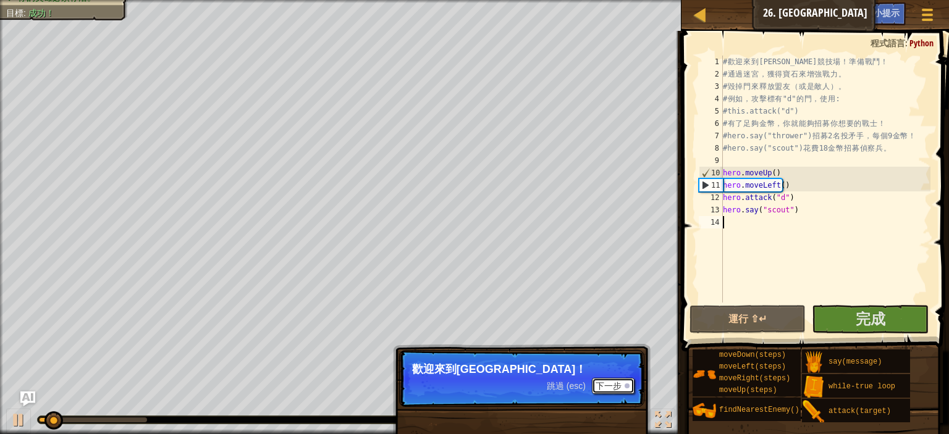
click at [618, 385] on button "下一步" at bounding box center [613, 386] width 43 height 16
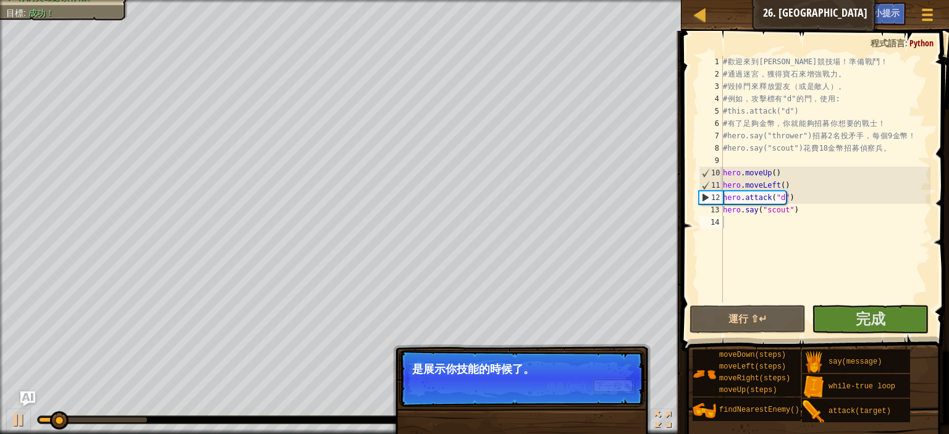
click at [618, 385] on button "下一步" at bounding box center [613, 386] width 43 height 16
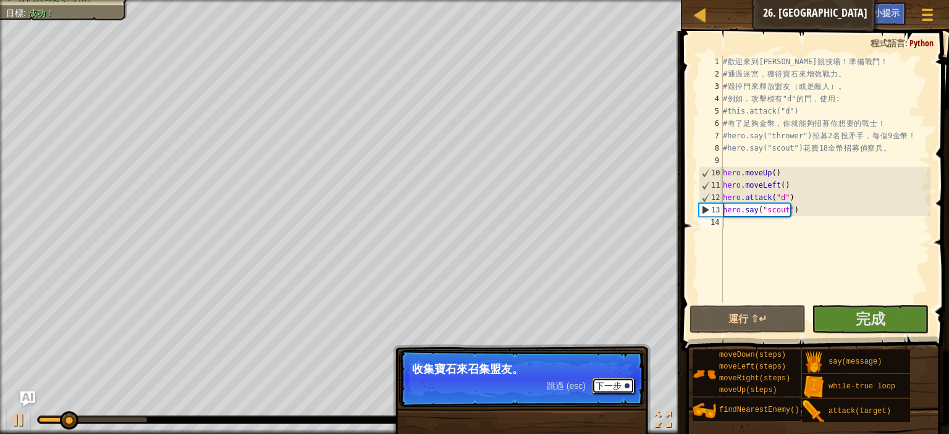
click at [614, 382] on button "下一步" at bounding box center [613, 386] width 43 height 16
click at [614, 380] on button "下一步" at bounding box center [613, 386] width 43 height 16
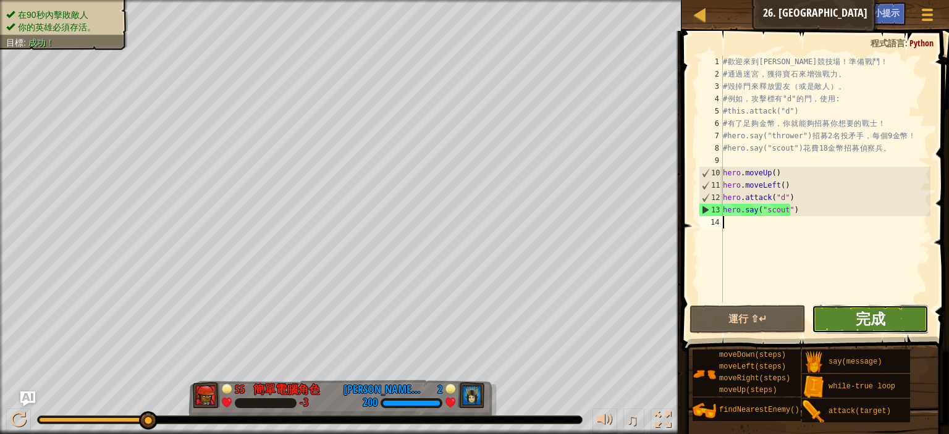
click at [872, 319] on span "完成" at bounding box center [870, 319] width 30 height 20
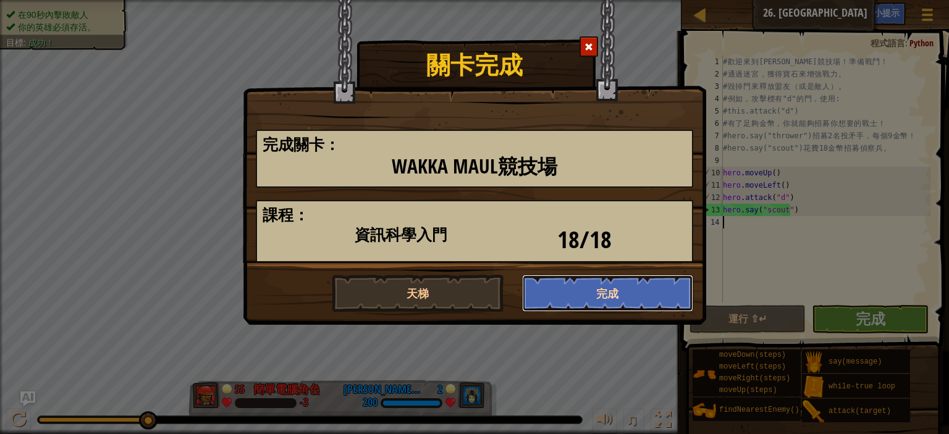
click at [557, 289] on button "完成" at bounding box center [608, 293] width 172 height 37
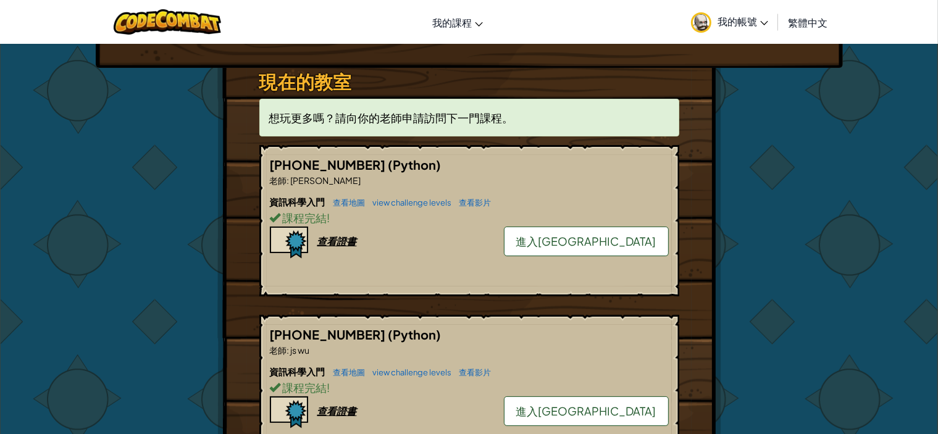
scroll to position [247, 0]
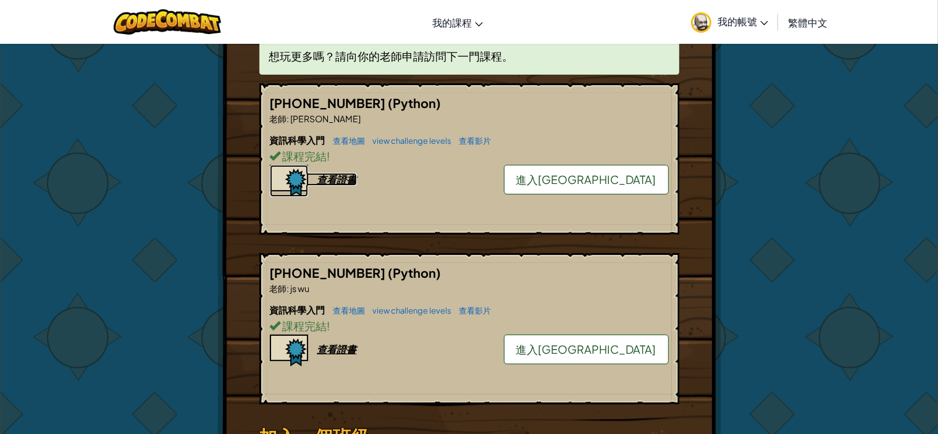
click at [337, 180] on div "查看證書" at bounding box center [337, 179] width 40 height 13
